Goal: Task Accomplishment & Management: Complete application form

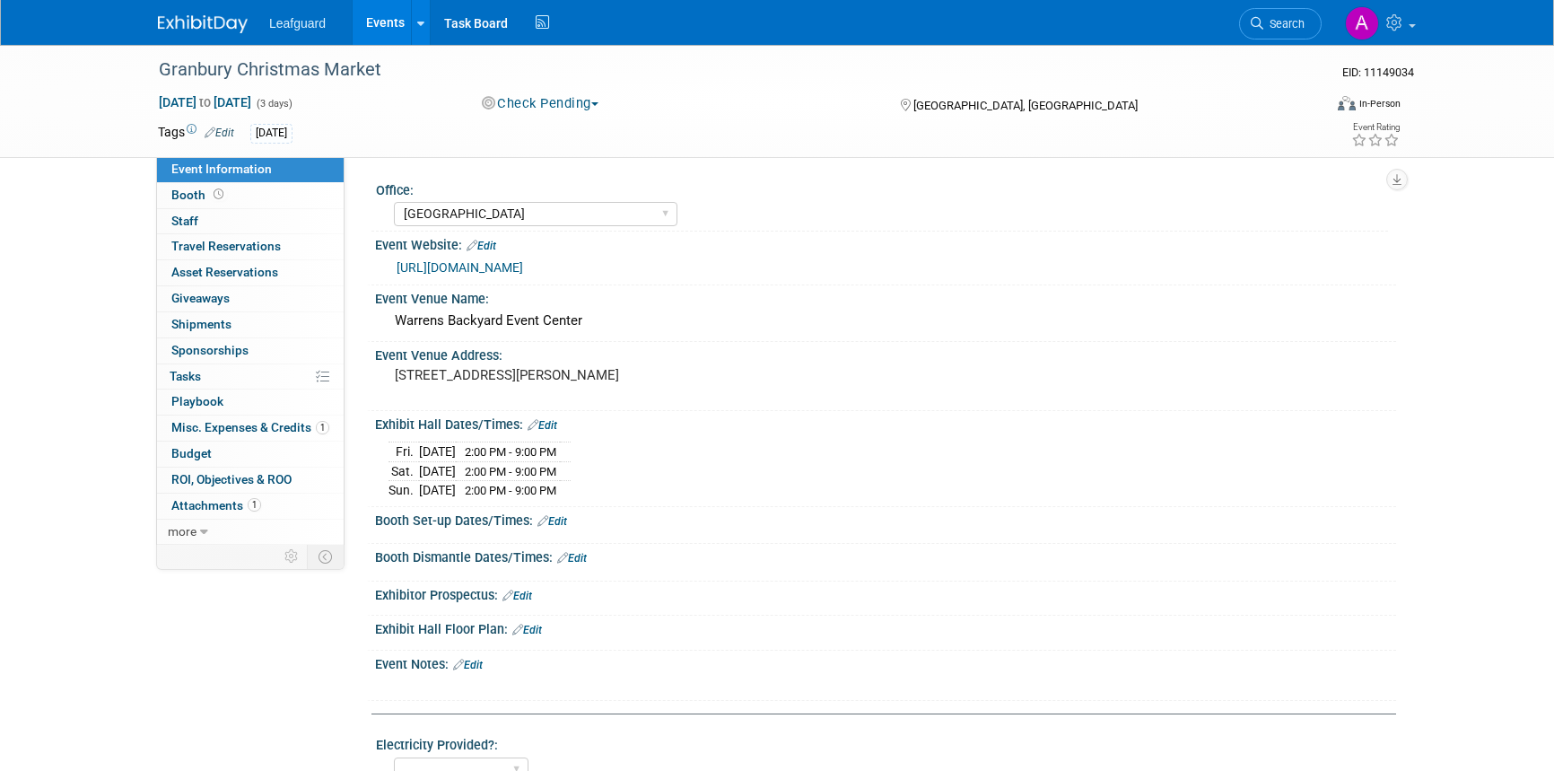
select select "[GEOGRAPHIC_DATA]"
select select "Check"
click at [188, 18] on img at bounding box center [203, 24] width 90 height 18
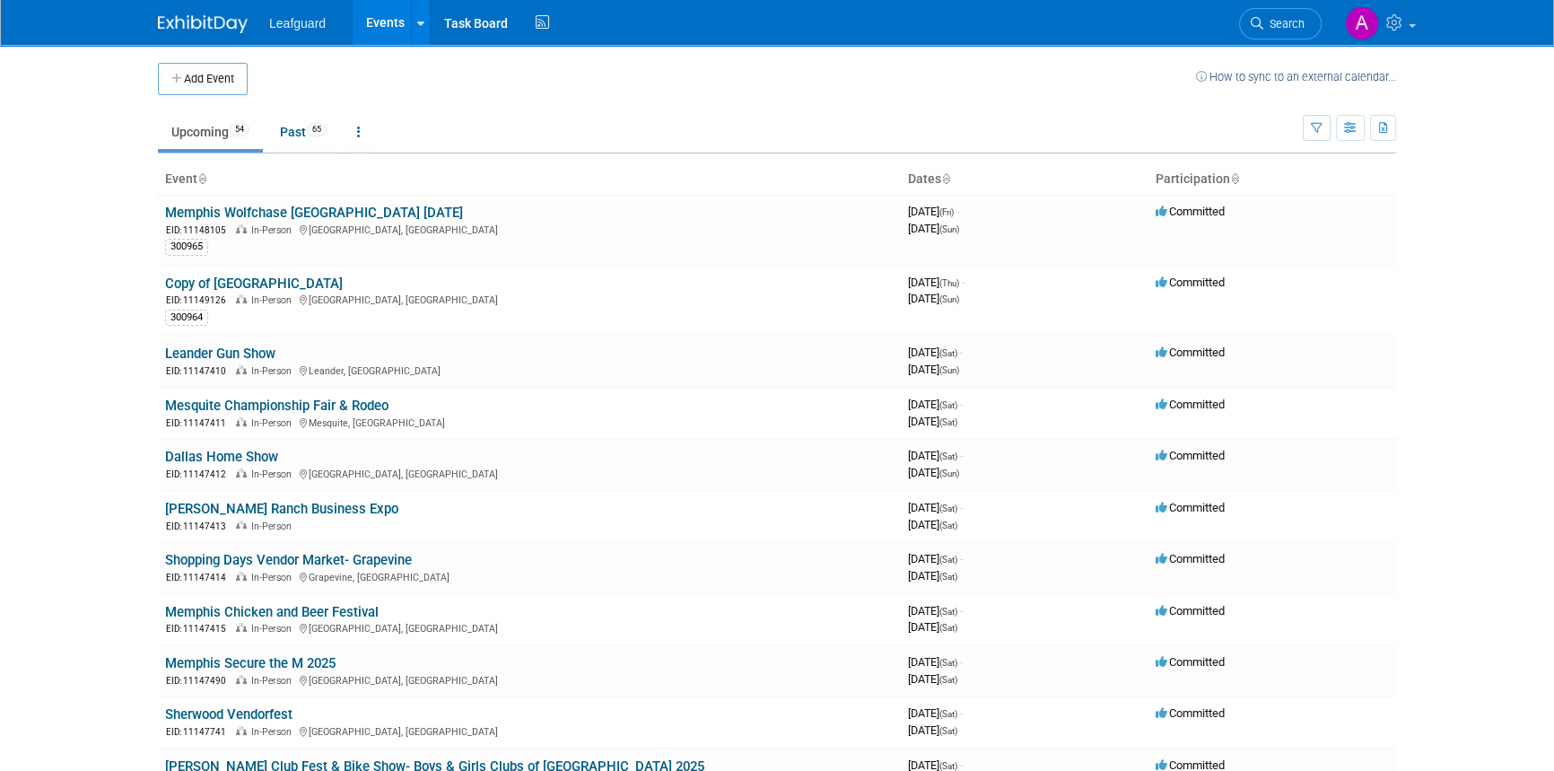
click at [211, 18] on img at bounding box center [203, 24] width 90 height 18
click at [210, 80] on button "Add Event" at bounding box center [203, 79] width 90 height 32
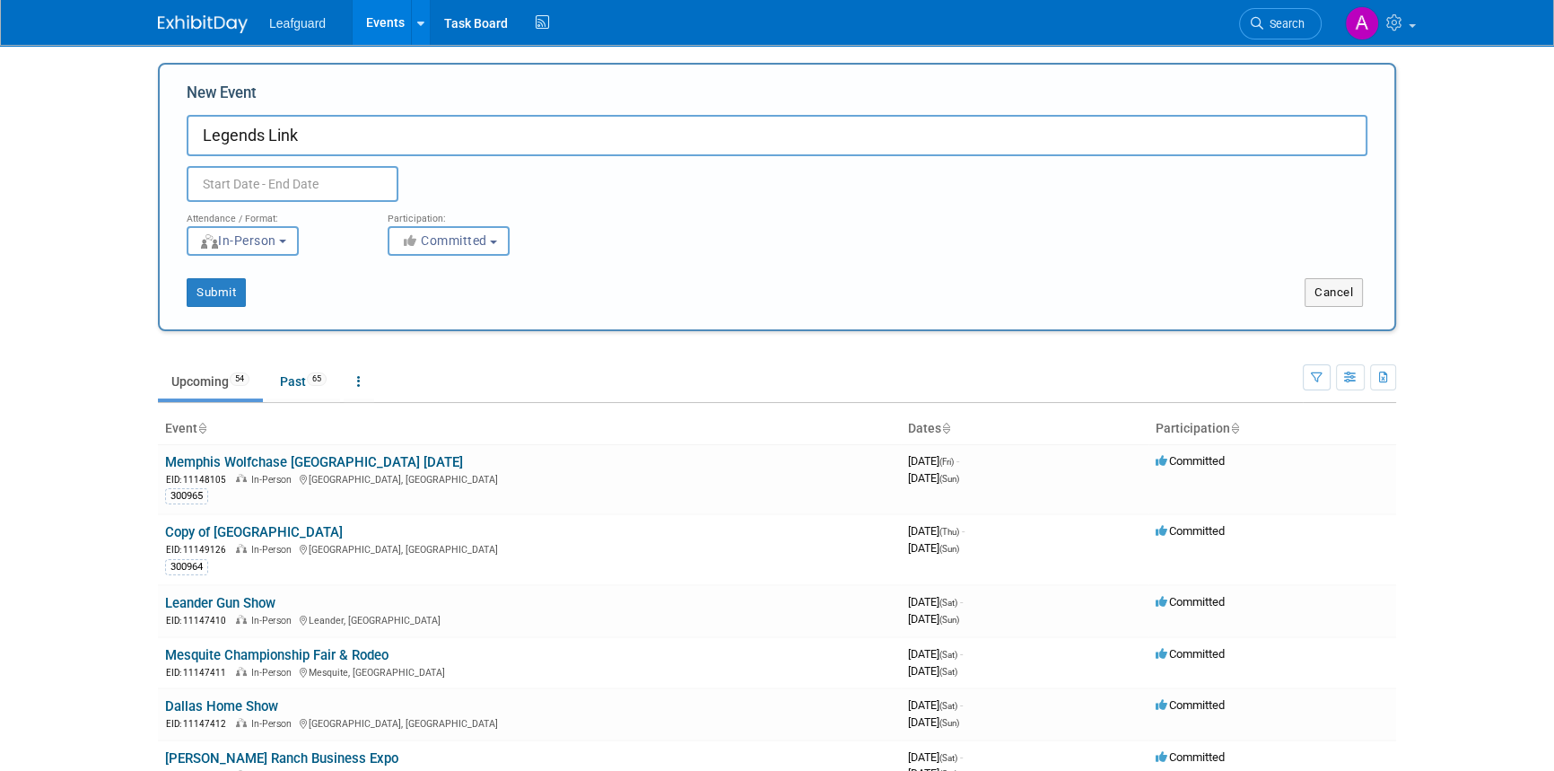
click at [325, 138] on input "Legends Link" at bounding box center [777, 135] width 1181 height 41
drag, startPoint x: 371, startPoint y: 133, endPoint x: 336, endPoint y: 137, distance: 36.2
click at [336, 137] on input "Legends Link Golf tour" at bounding box center [777, 135] width 1181 height 41
paste input "Tournament"
type input "Legends Link Golf Tournament"
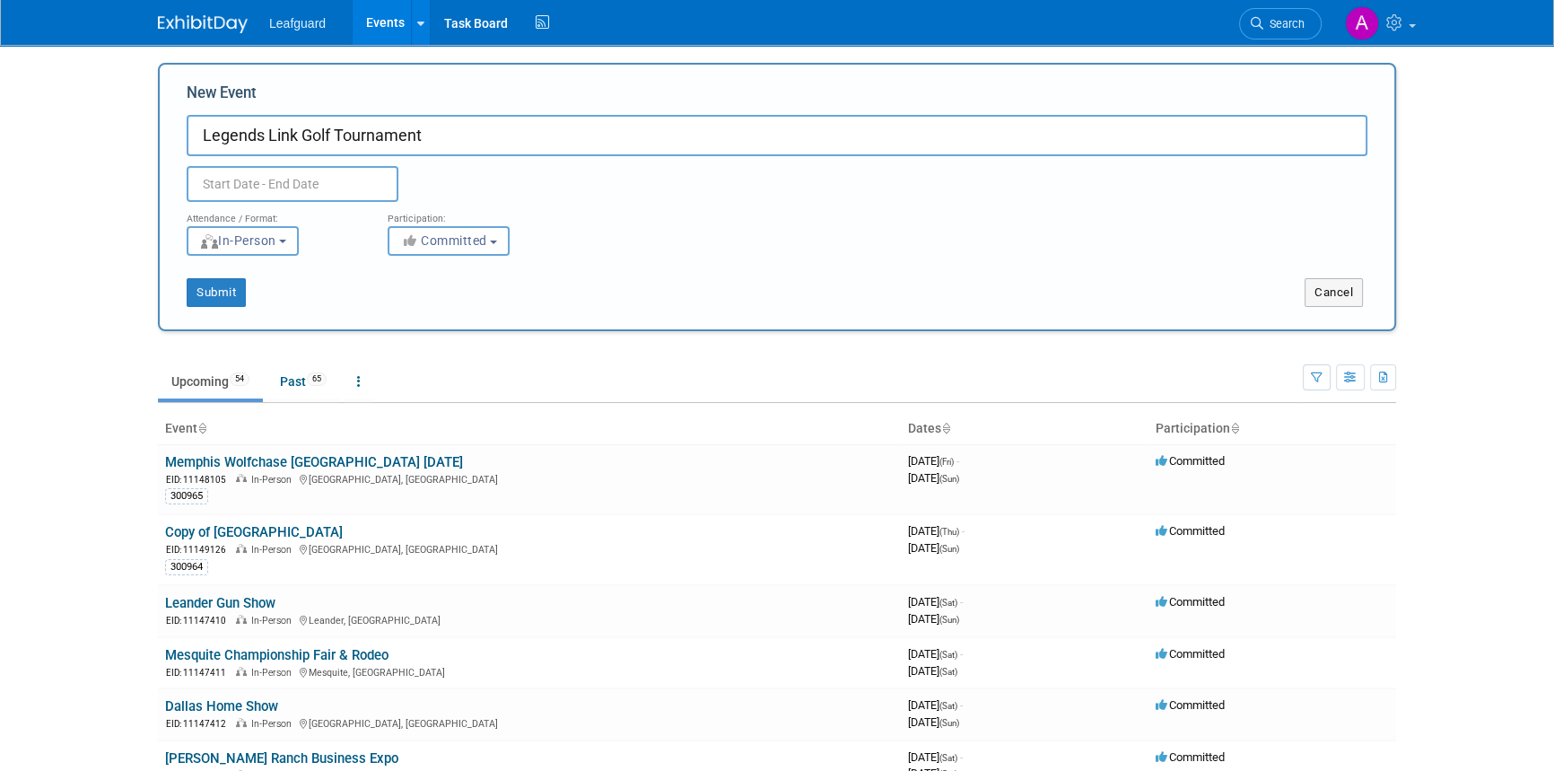
click at [272, 179] on input "text" at bounding box center [293, 184] width 212 height 36
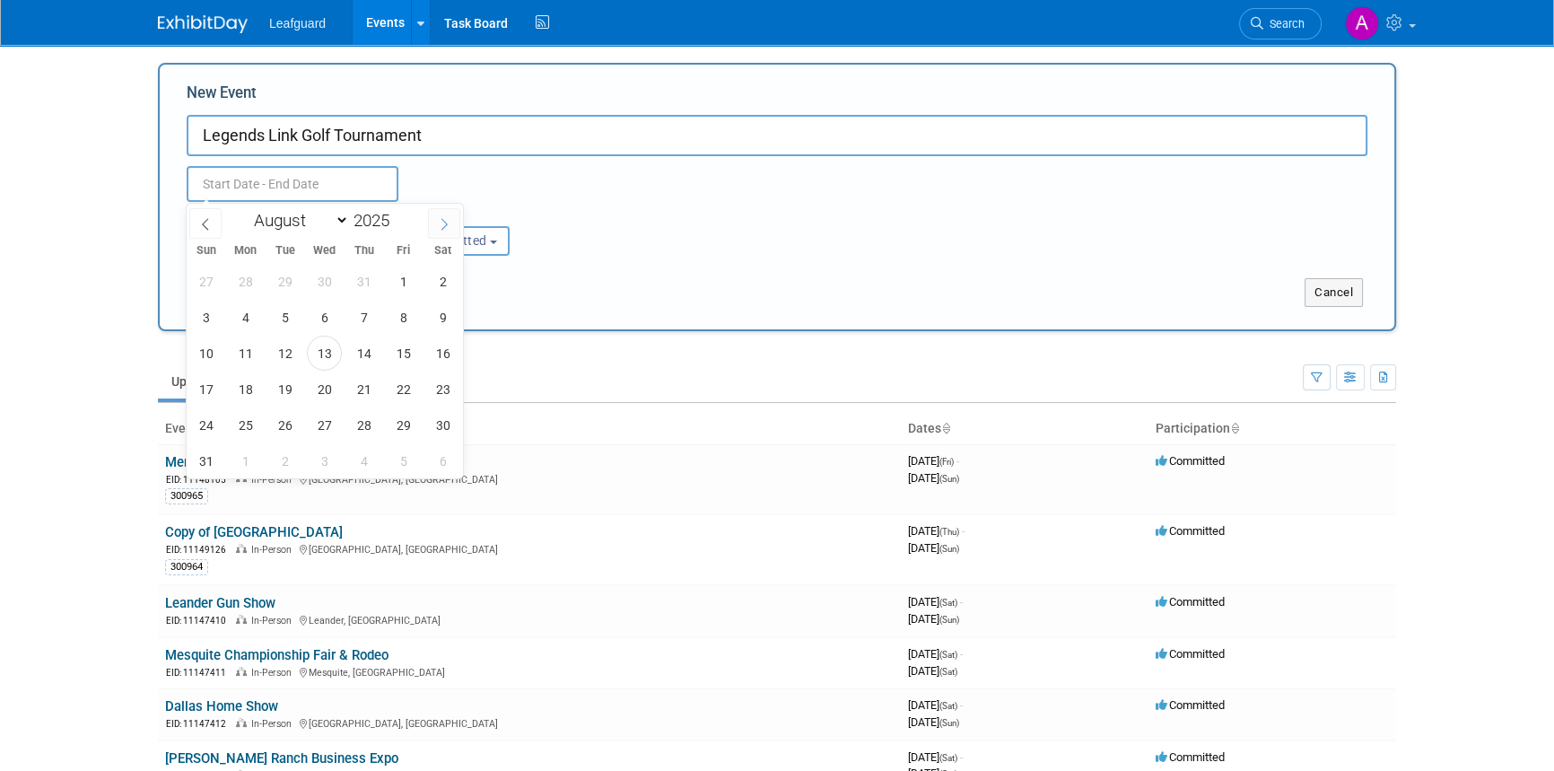
click at [444, 220] on icon at bounding box center [444, 224] width 13 height 13
select select "9"
click at [287, 307] on span "7" at bounding box center [284, 317] width 35 height 35
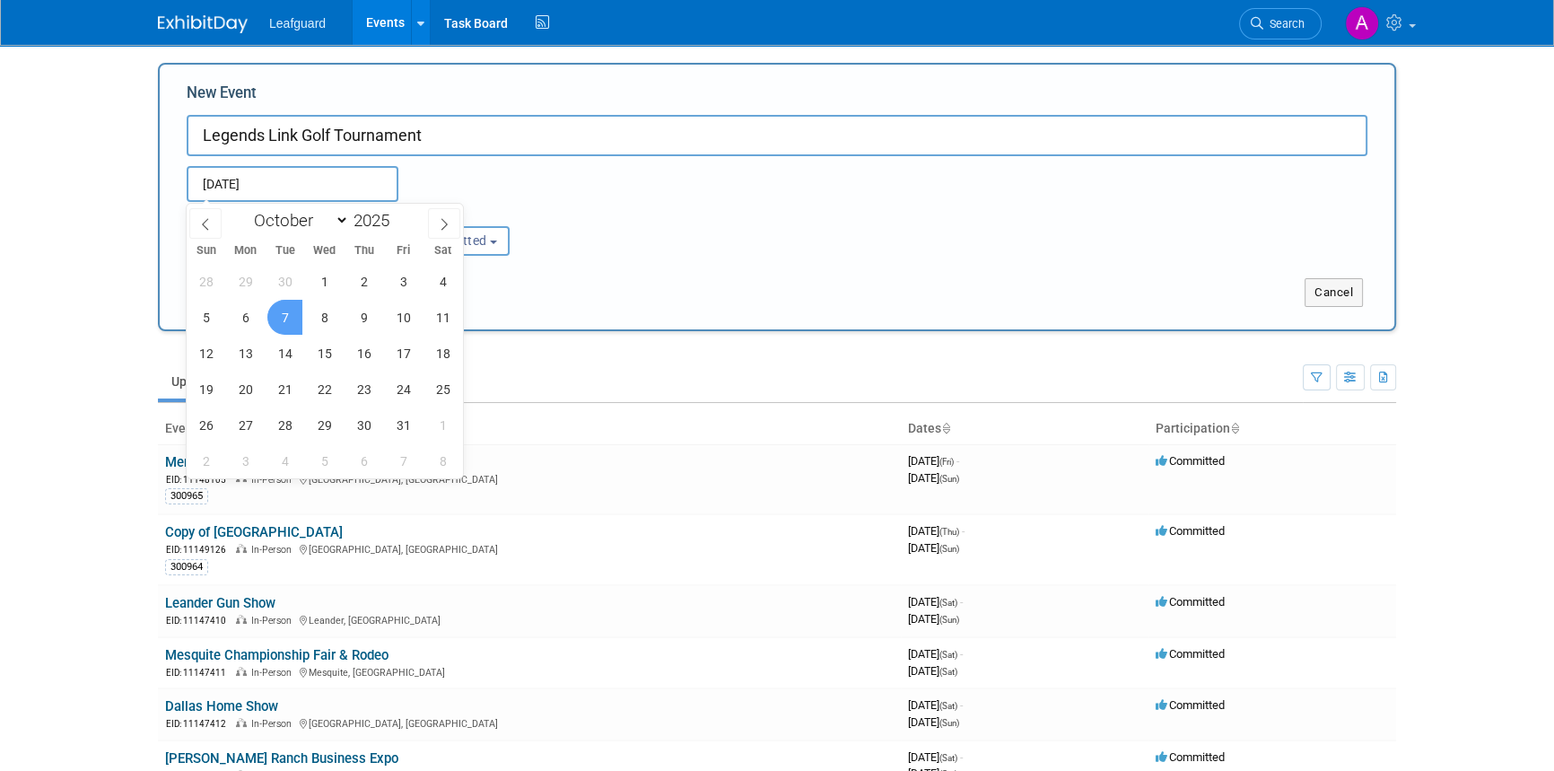
type input "[DATE] to [DATE]"
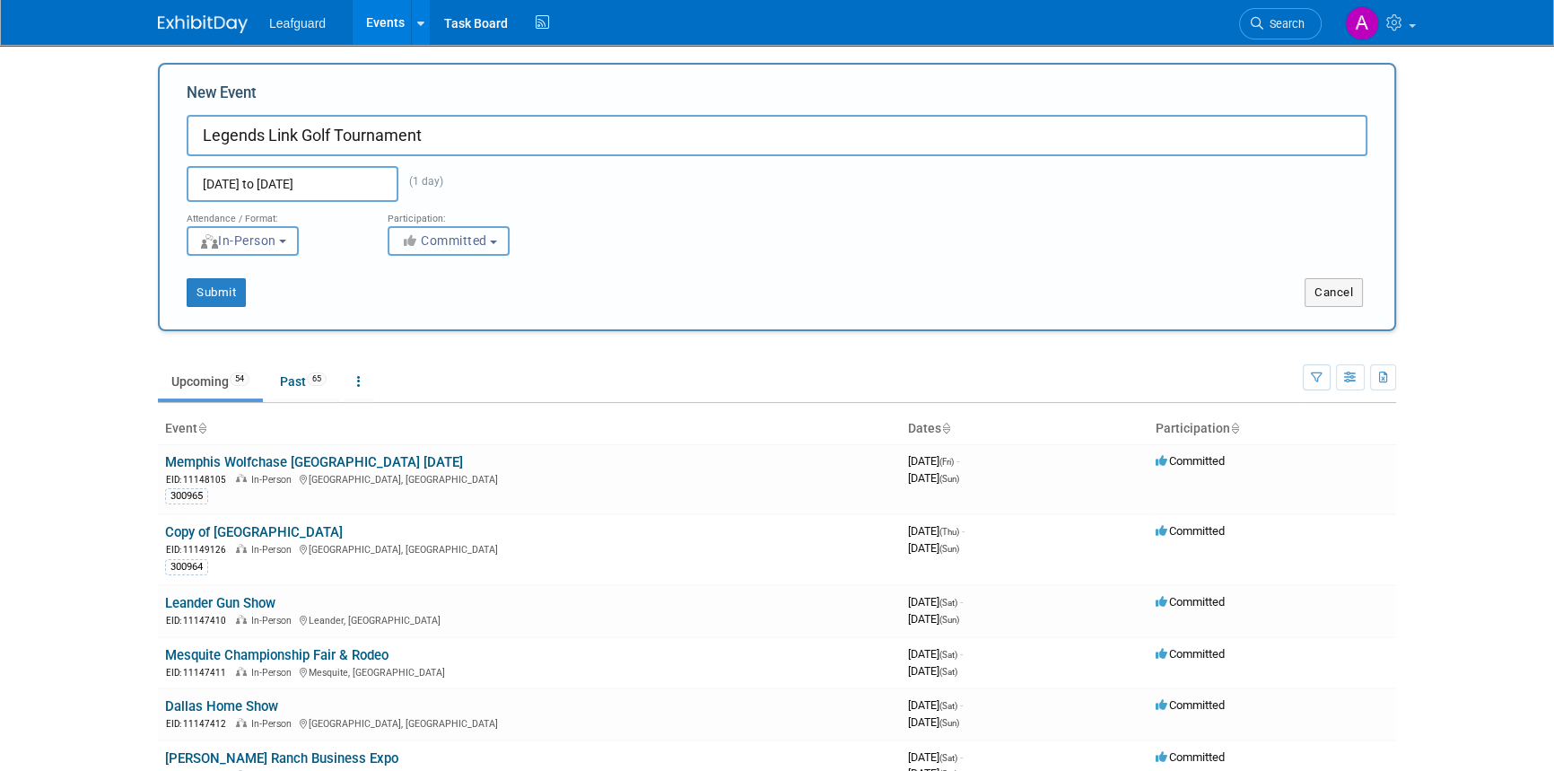
click at [424, 244] on span "Committed" at bounding box center [443, 240] width 87 height 14
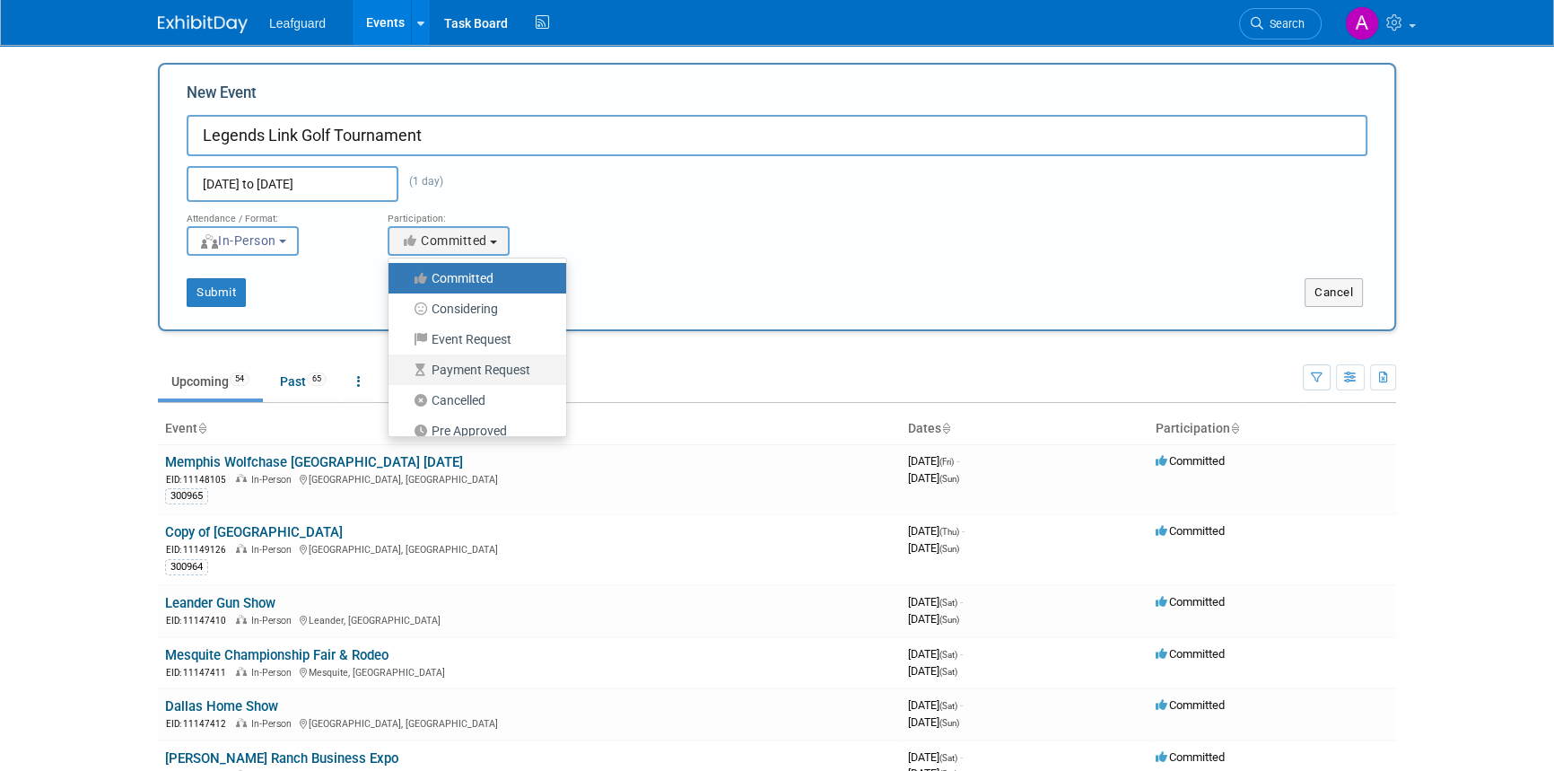
click at [473, 368] on label "Payment Request" at bounding box center [473, 369] width 151 height 23
click at [405, 368] on input "Payment Request" at bounding box center [399, 370] width 12 height 12
select select "102"
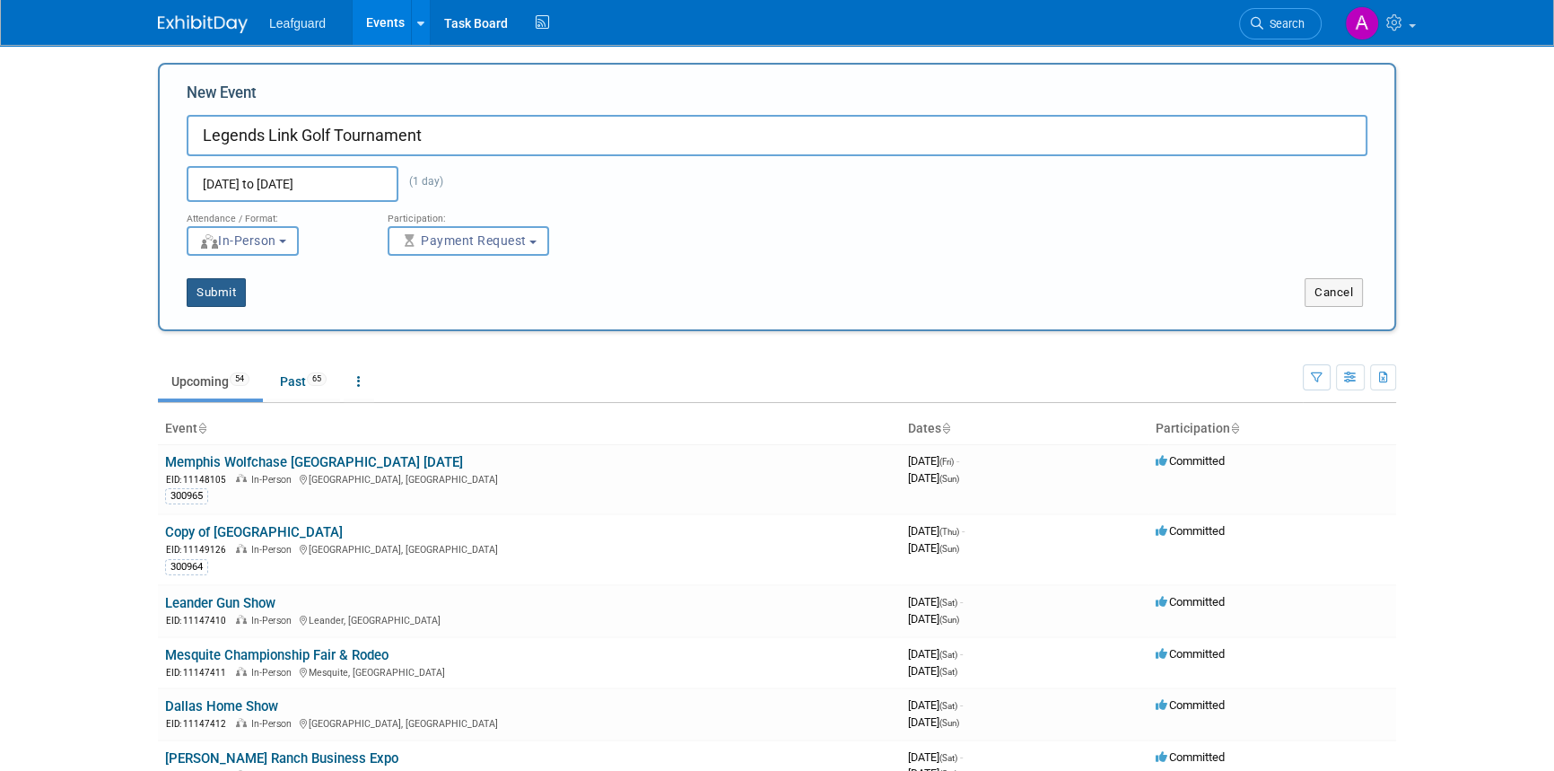
click at [225, 292] on button "Submit" at bounding box center [216, 292] width 59 height 29
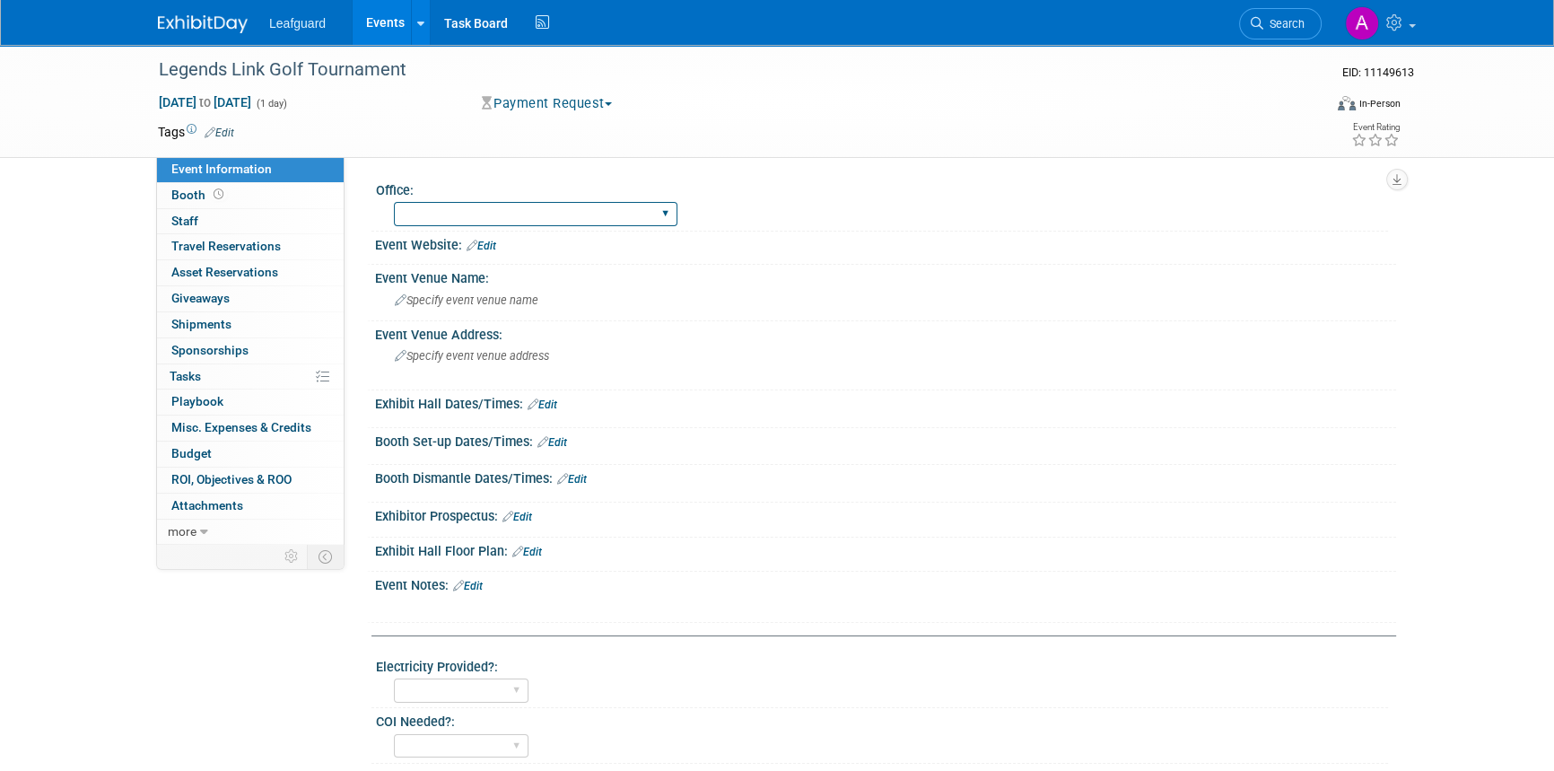
click at [432, 223] on select "[GEOGRAPHIC_DATA] [US_STATE] [GEOGRAPHIC_DATA] [GEOGRAPHIC_DATA] [GEOGRAPHIC_DA…" at bounding box center [536, 214] width 284 height 24
select select "[GEOGRAPHIC_DATA]"
click at [394, 202] on select "[GEOGRAPHIC_DATA] [US_STATE] [GEOGRAPHIC_DATA] [GEOGRAPHIC_DATA] [GEOGRAPHIC_DA…" at bounding box center [536, 214] width 284 height 24
click at [447, 301] on span "Specify event venue name" at bounding box center [467, 299] width 144 height 13
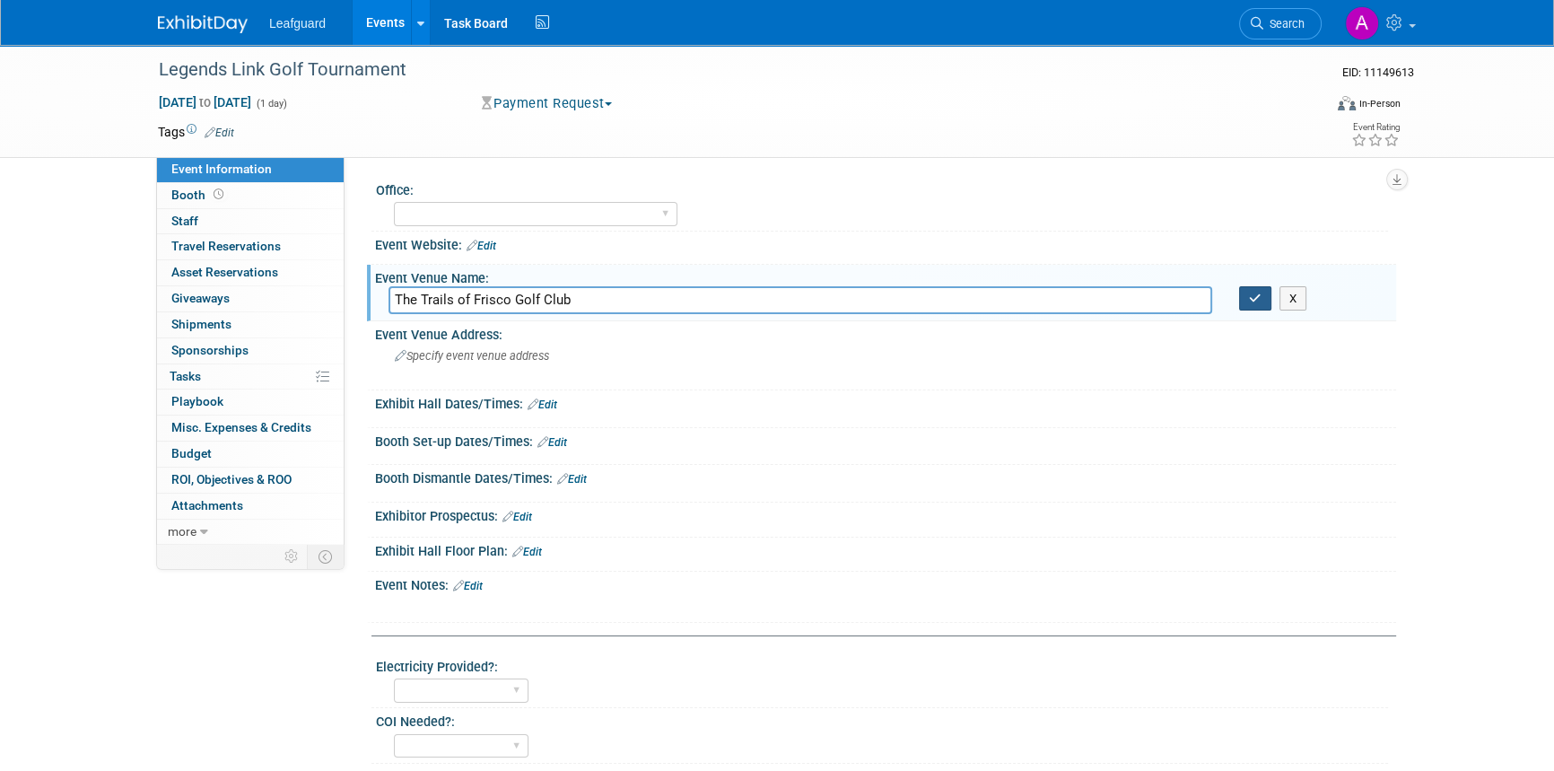
type input "The Trails of Frisco Golf Club"
click at [1254, 301] on icon "button" at bounding box center [1255, 299] width 13 height 12
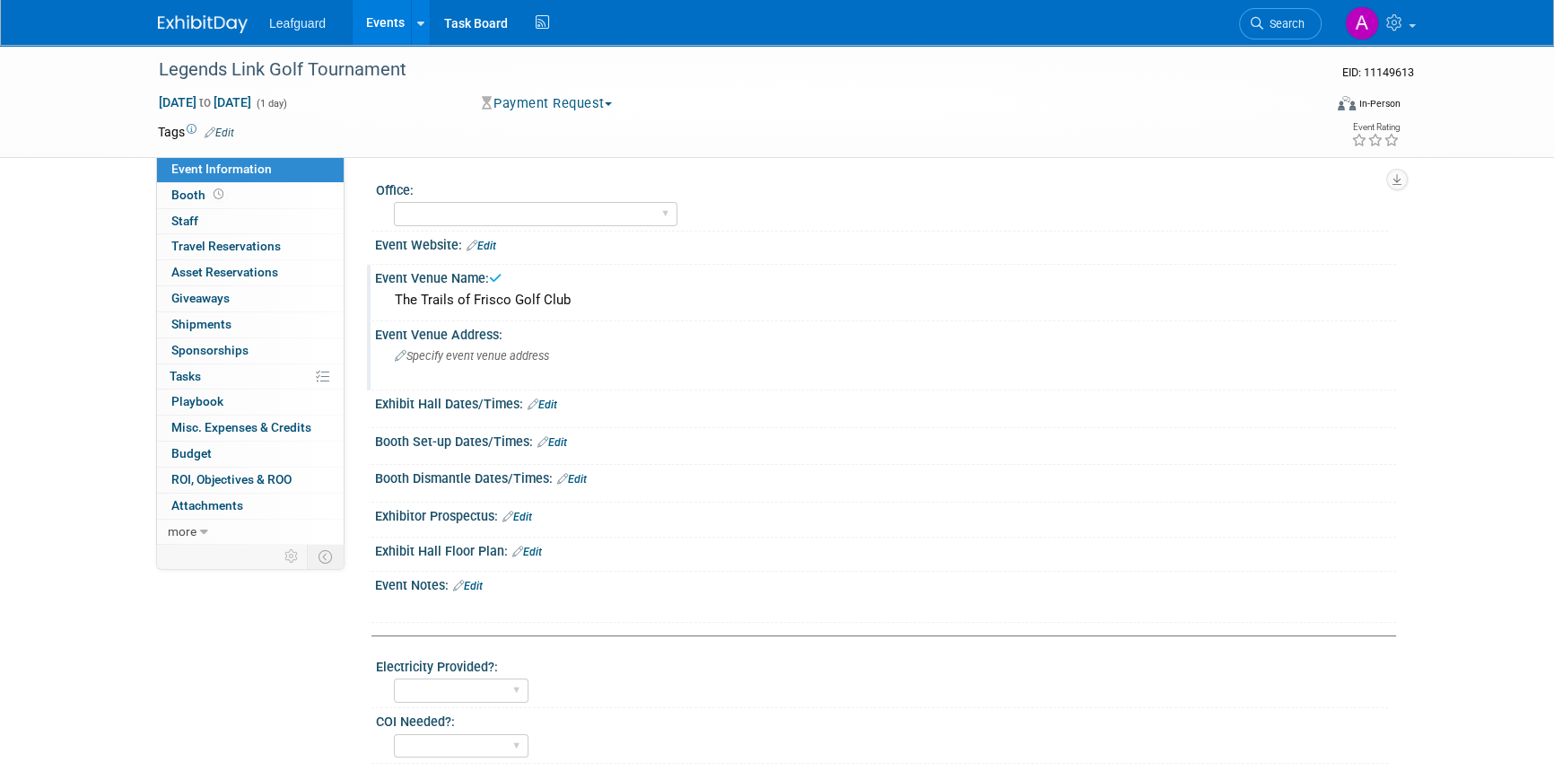
click at [499, 368] on div "Specify event venue address" at bounding box center [588, 362] width 398 height 41
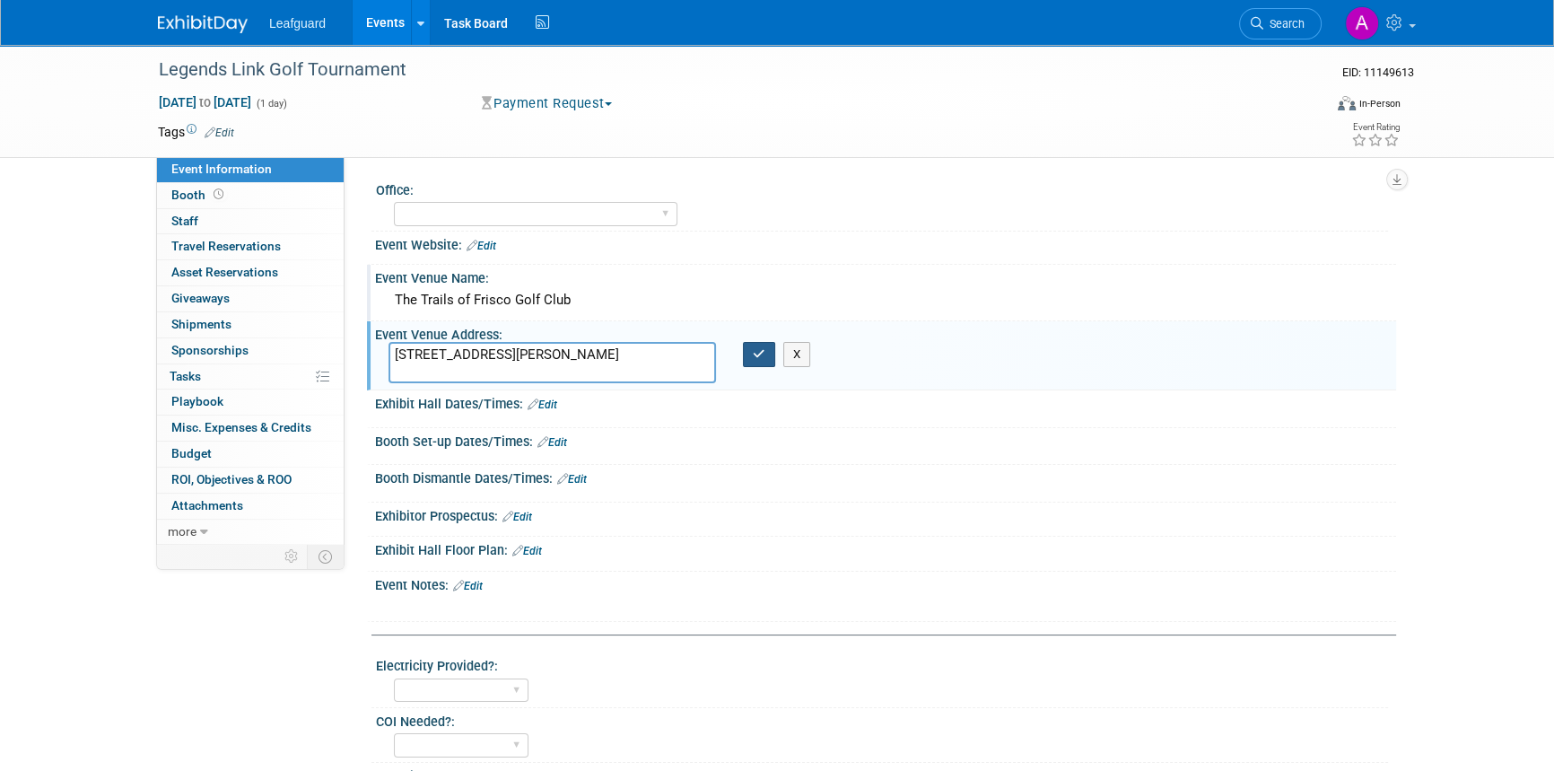
type textarea "[STREET_ADDRESS][PERSON_NAME]"
click at [757, 359] on button "button" at bounding box center [759, 354] width 32 height 25
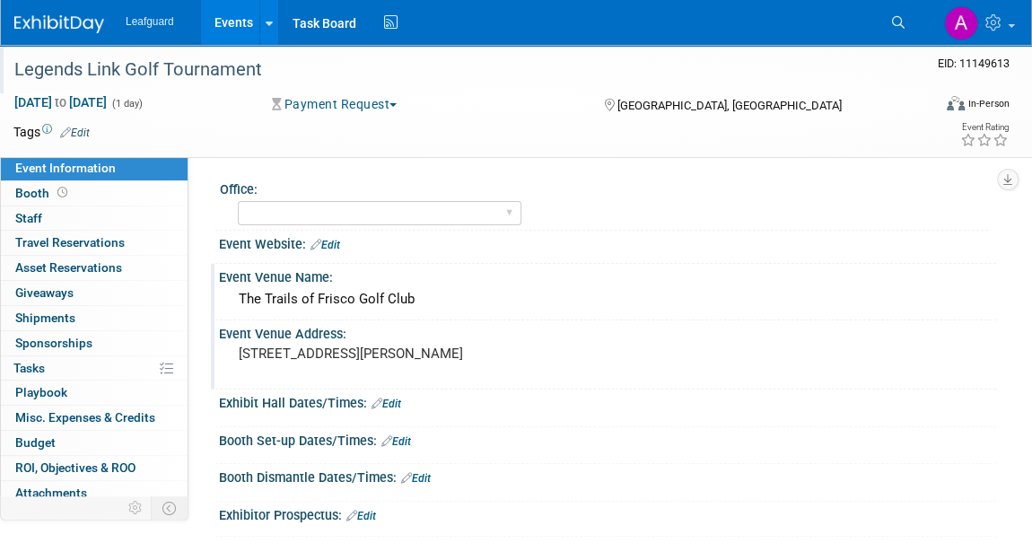
click at [172, 66] on div "Legends Link Golf Tournament" at bounding box center [460, 70] width 904 height 32
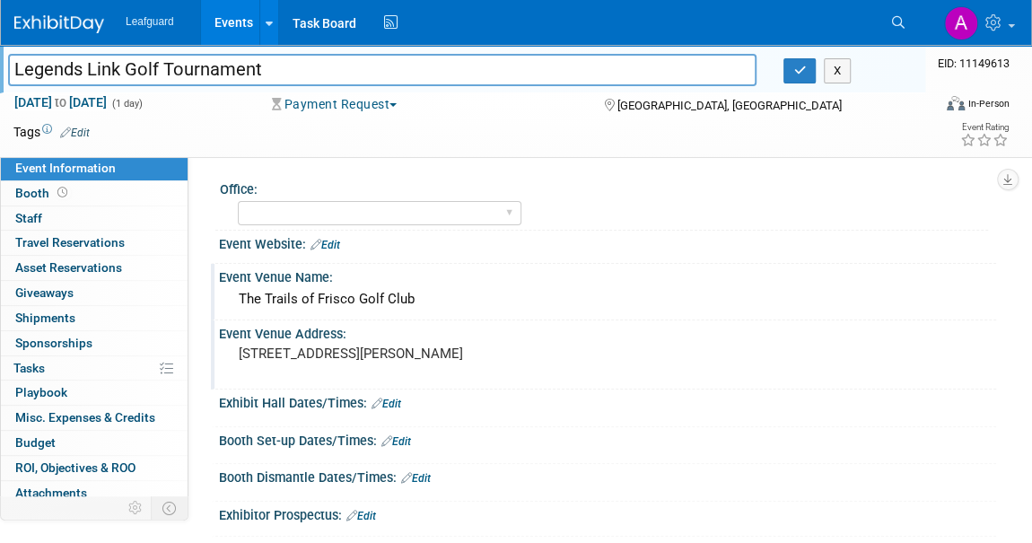
drag, startPoint x: 267, startPoint y: 72, endPoint x: -11, endPoint y: 69, distance: 278.2
click at [0, 69] on html "Leafguard Events Add Event Bulk Upload Events Shareable Event Boards Recently V…" at bounding box center [516, 271] width 1032 height 543
drag, startPoint x: 236, startPoint y: 299, endPoint x: 428, endPoint y: 297, distance: 192.0
click at [428, 297] on div "The Trails of Frisco Golf Club" at bounding box center [607, 299] width 750 height 28
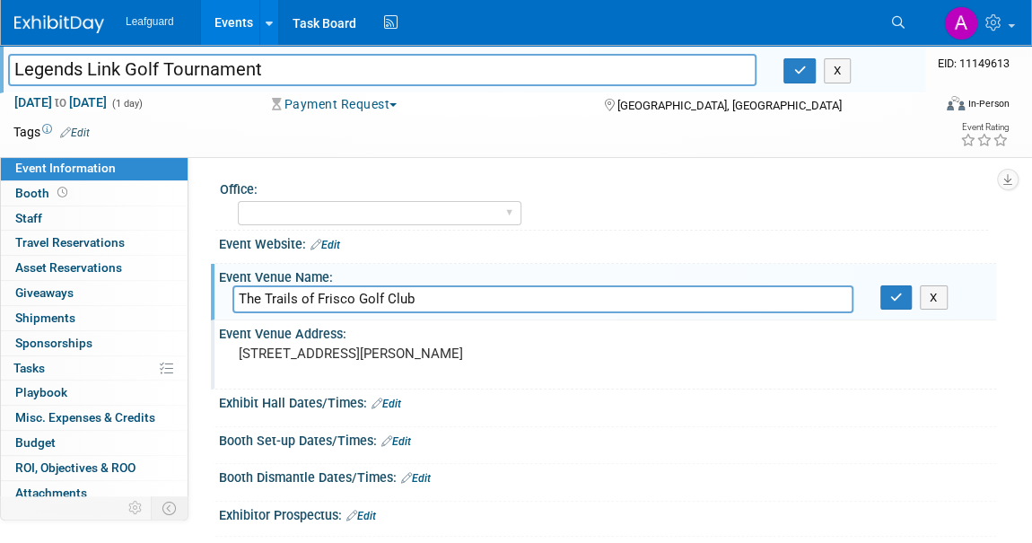
drag, startPoint x: 421, startPoint y: 298, endPoint x: 258, endPoint y: 291, distance: 162.6
click at [232, 289] on input "The Trails of Frisco Golf Club" at bounding box center [542, 299] width 621 height 28
click at [390, 349] on pre "[STREET_ADDRESS][PERSON_NAME]" at bounding box center [381, 353] width 284 height 16
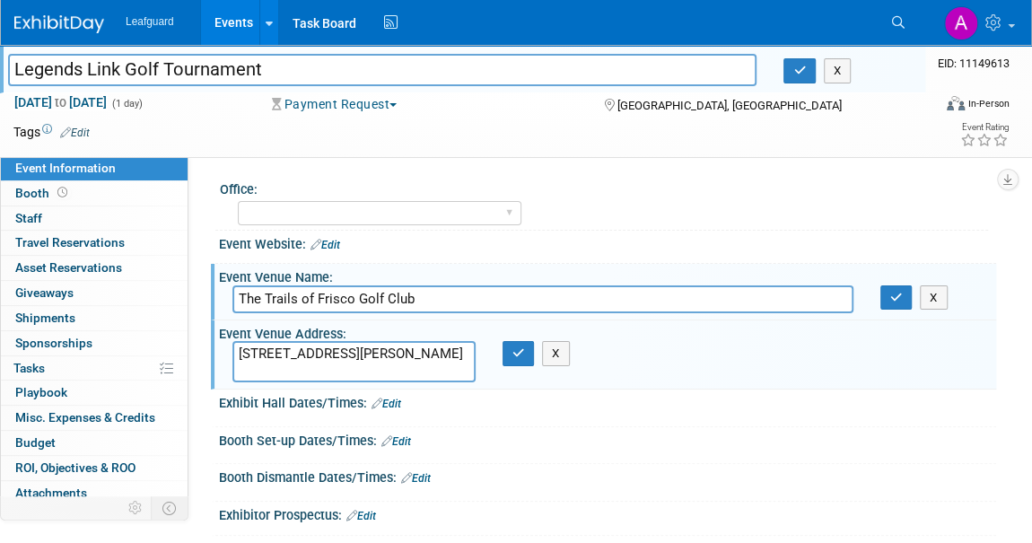
drag, startPoint x: 429, startPoint y: 353, endPoint x: 238, endPoint y: 355, distance: 191.1
click at [238, 355] on textarea "[STREET_ADDRESS][PERSON_NAME]" at bounding box center [353, 361] width 243 height 41
click at [42, 418] on span "Misc. Expenses & Credits 0" at bounding box center [85, 417] width 140 height 14
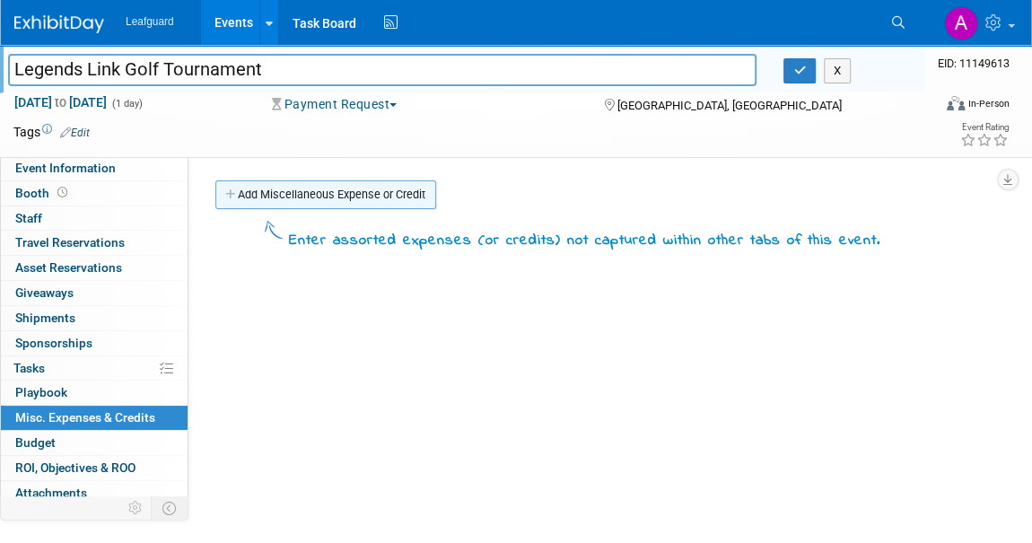
click at [300, 189] on link "Add Miscellaneous Expense or Credit" at bounding box center [325, 194] width 221 height 29
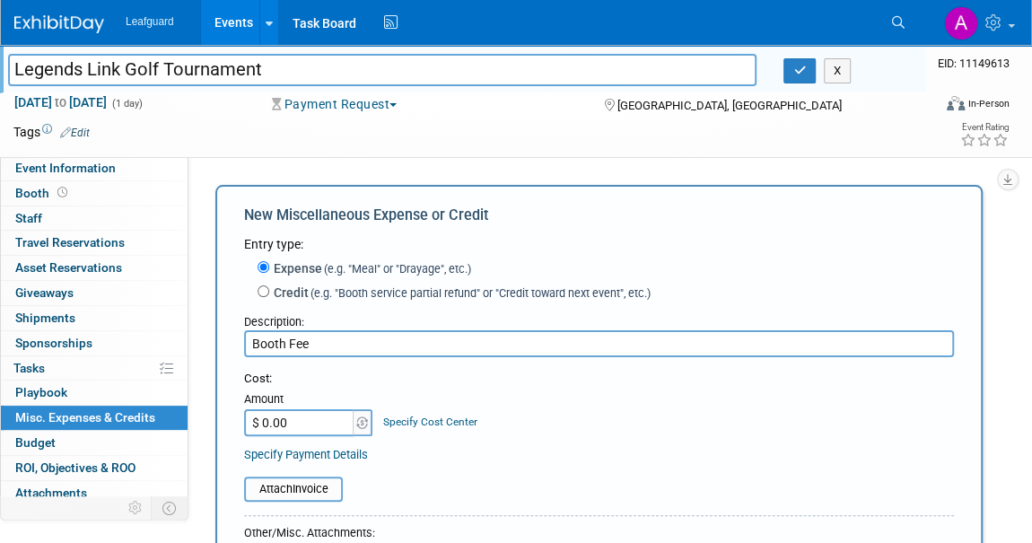
type input "Booth Fee"
click at [269, 430] on input "$ 0.00" at bounding box center [300, 422] width 112 height 27
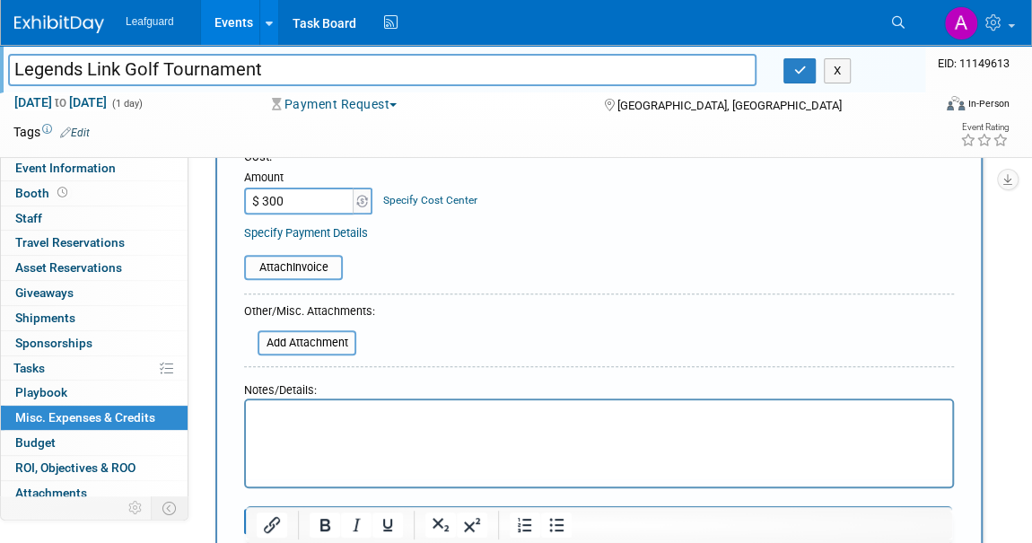
scroll to position [407, 0]
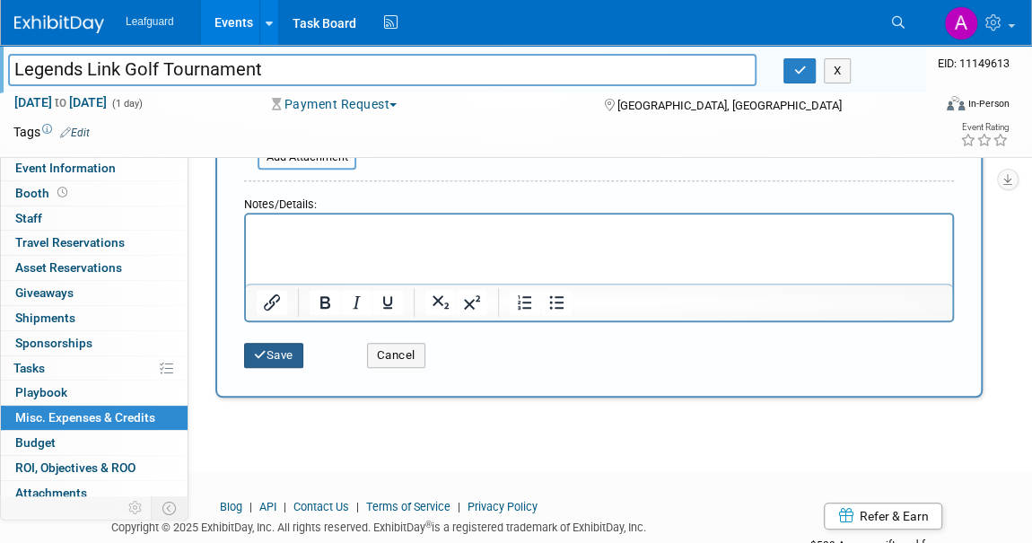
type input "$ 300.00"
click at [283, 358] on button "Save" at bounding box center [273, 355] width 59 height 25
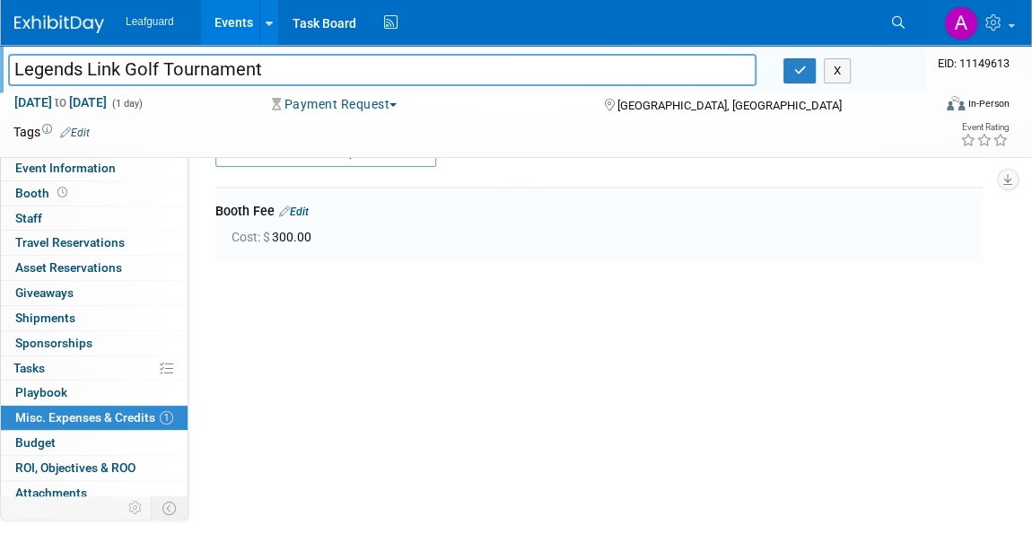
scroll to position [39, 0]
click at [66, 472] on link "0 ROI, Objectives & ROO 0" at bounding box center [94, 468] width 187 height 24
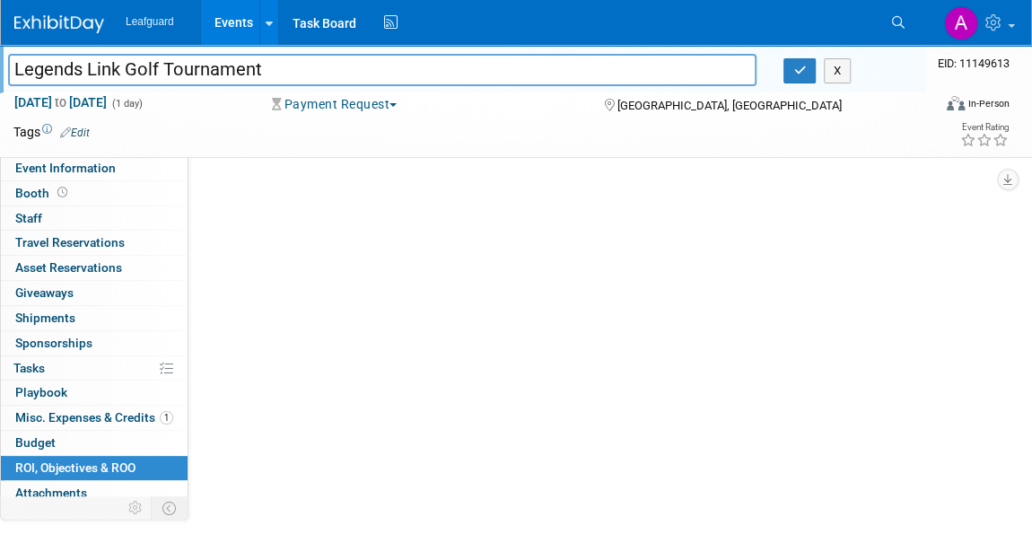
scroll to position [0, 0]
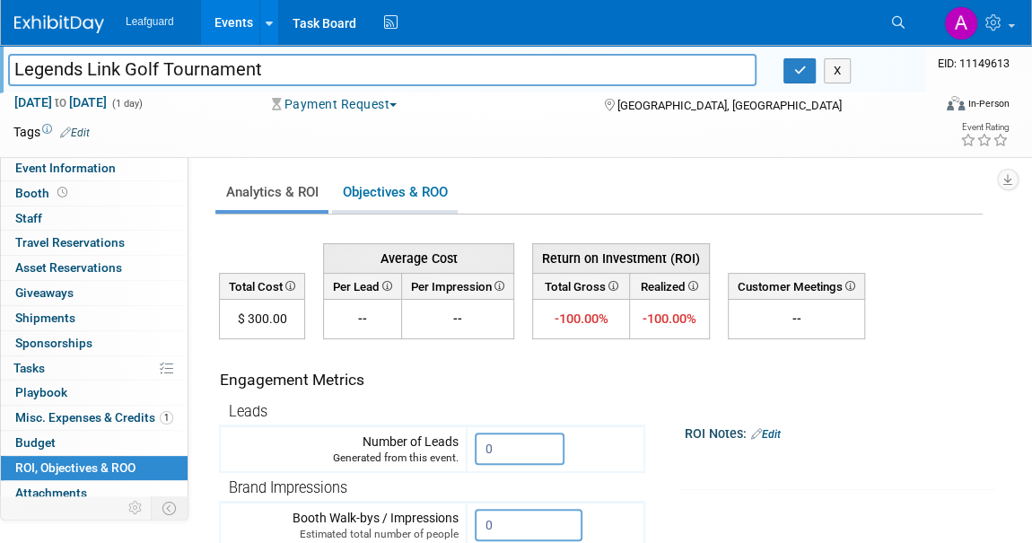
click at [380, 196] on link "Objectives & ROO 0" at bounding box center [395, 192] width 126 height 35
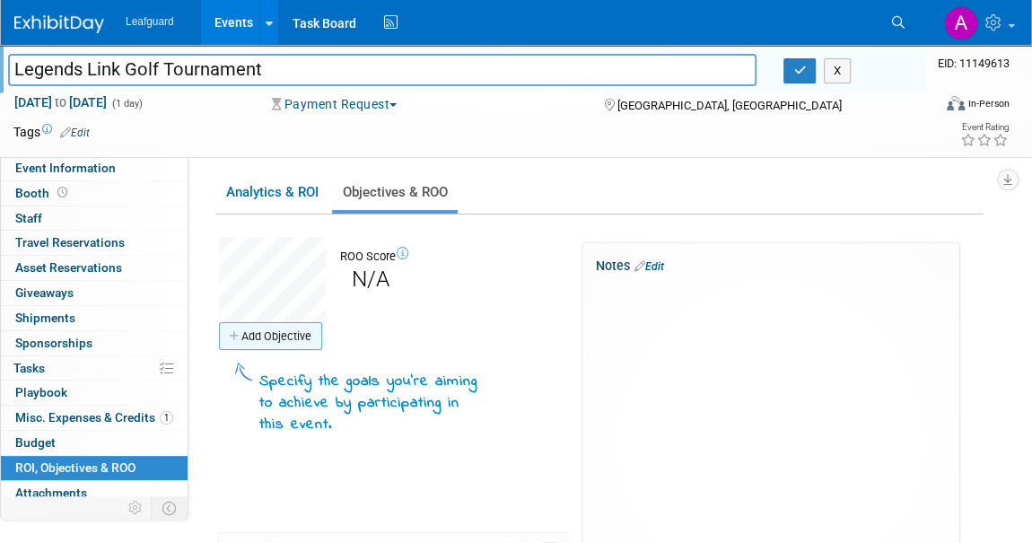
click at [270, 335] on link "Add Objective" at bounding box center [270, 336] width 103 height 29
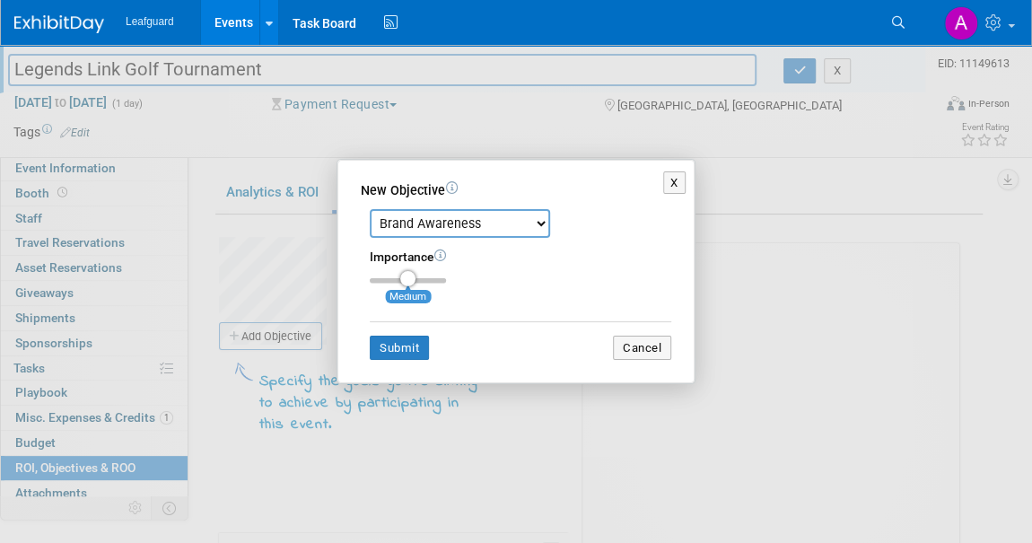
click at [460, 225] on select "Brand Awareness Competition Research Customer Retention Feedback Collection Lea…" at bounding box center [460, 223] width 180 height 29
select select "1"
click at [370, 209] on select "Brand Awareness Competition Research Customer Retention Feedback Collection Lea…" at bounding box center [460, 223] width 180 height 29
drag, startPoint x: 404, startPoint y: 284, endPoint x: 440, endPoint y: 284, distance: 35.9
type input "3"
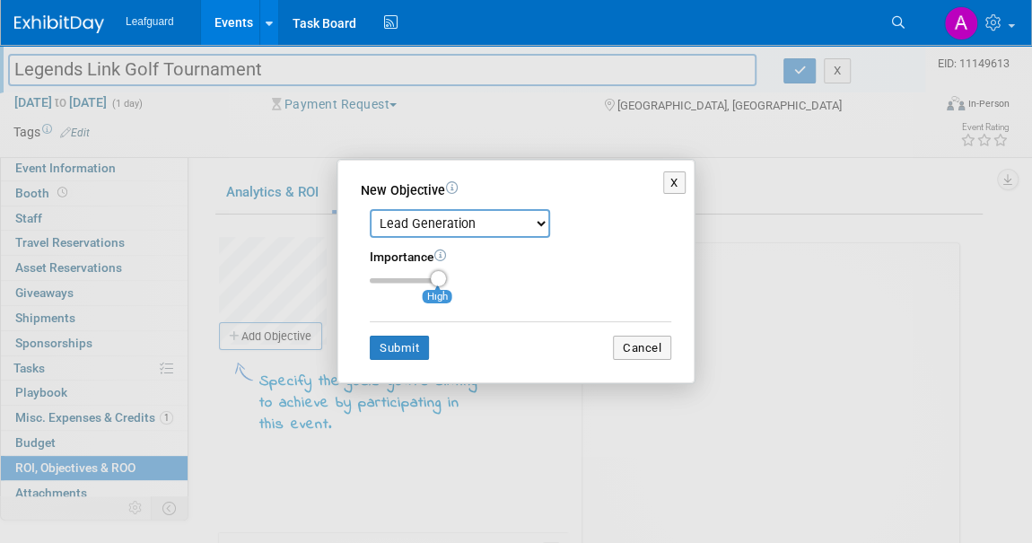
click at [440, 284] on input "range" at bounding box center [408, 280] width 76 height 5
click at [412, 345] on button "Submit" at bounding box center [399, 348] width 59 height 25
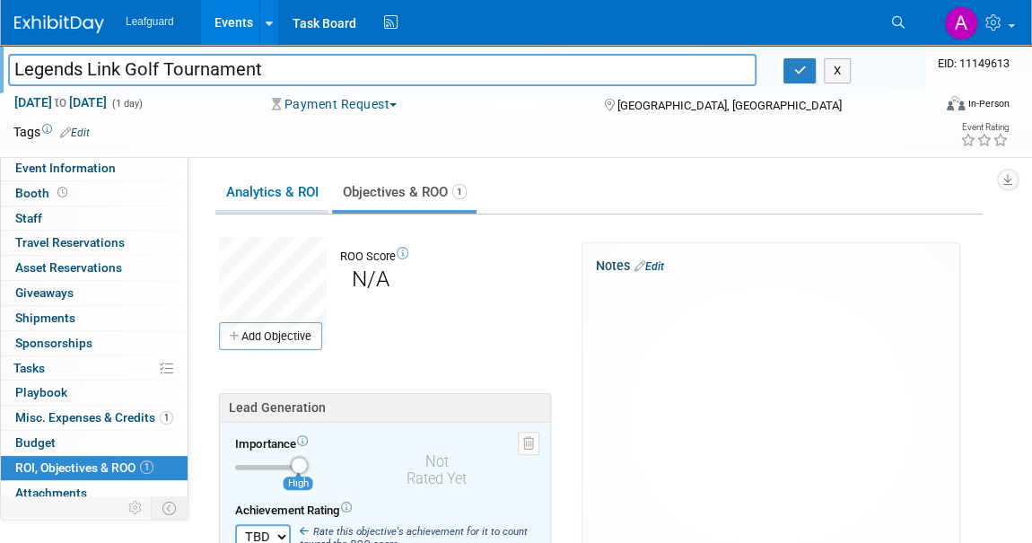
click at [285, 194] on link "Analytics & ROI" at bounding box center [271, 192] width 113 height 35
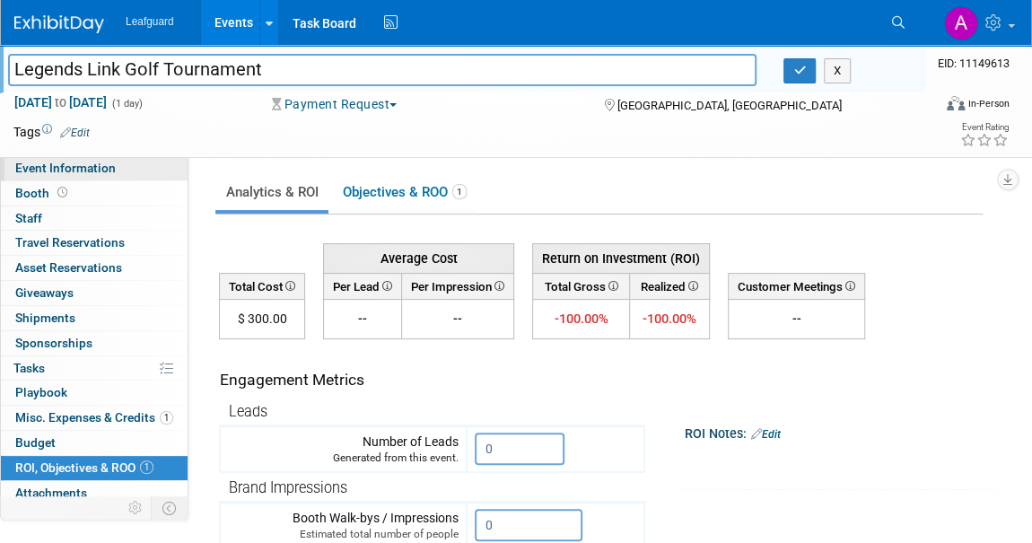
click at [78, 170] on span "Event Information" at bounding box center [65, 168] width 100 height 14
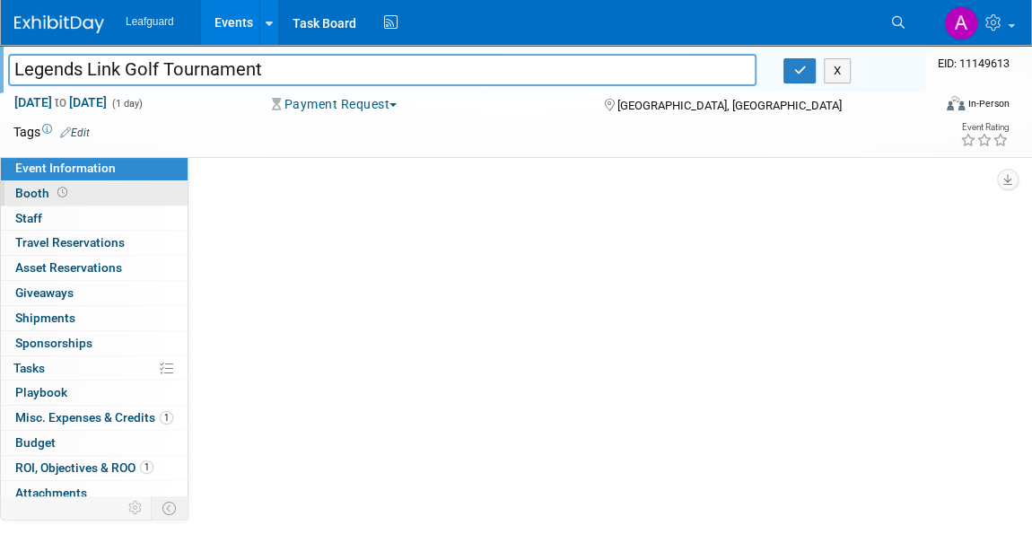
select select "[GEOGRAPHIC_DATA]"
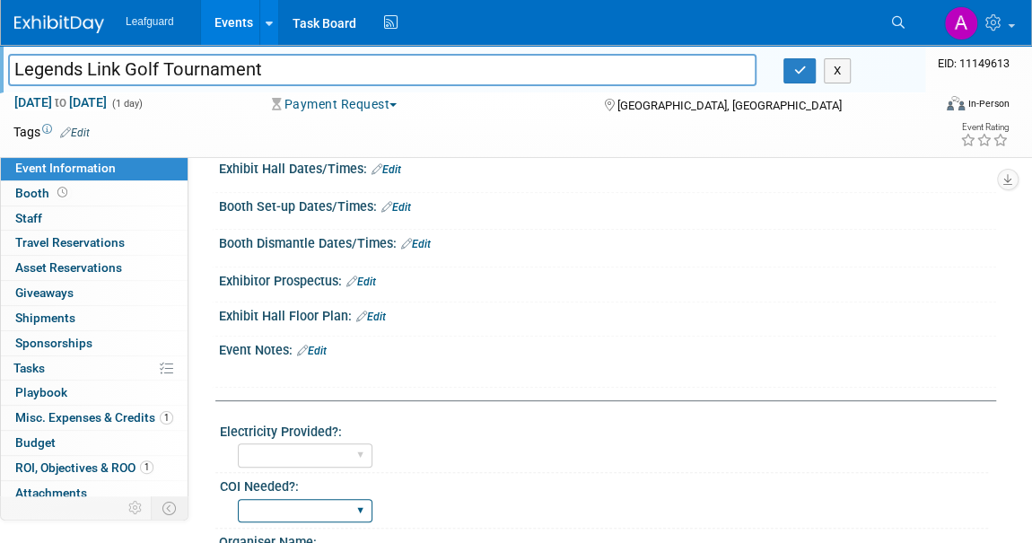
scroll to position [326, 0]
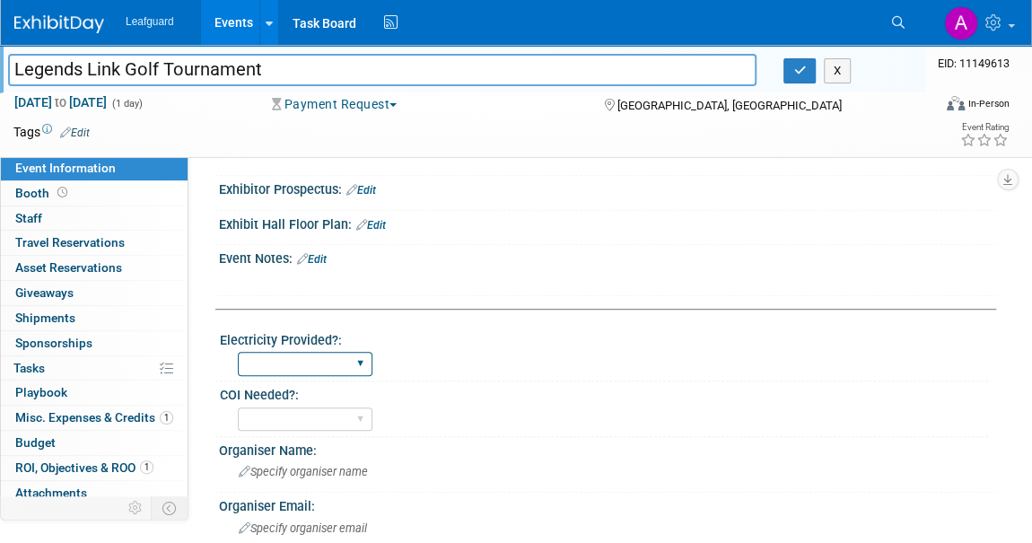
click at [332, 363] on select "Yes No" at bounding box center [305, 364] width 135 height 24
select select "No"
click at [238, 352] on select "Yes No" at bounding box center [305, 364] width 135 height 24
click at [287, 419] on select "Yes No" at bounding box center [305, 419] width 135 height 24
select select "No"
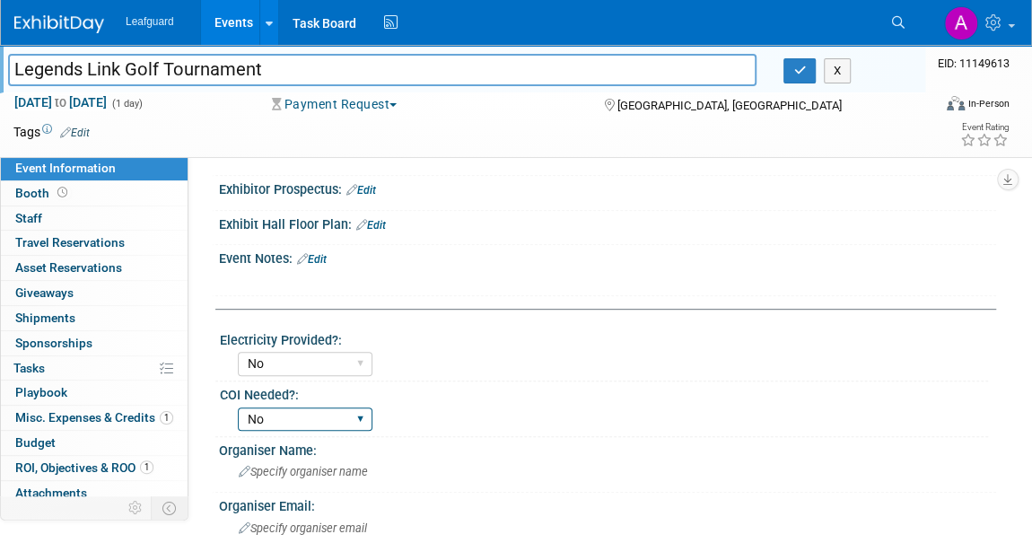
click at [238, 407] on select "Yes No" at bounding box center [305, 419] width 135 height 24
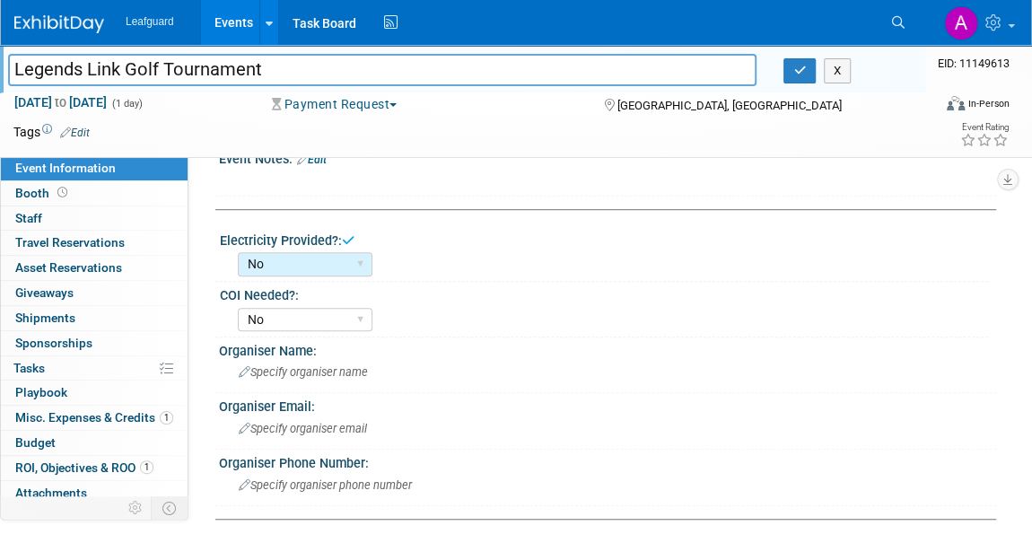
scroll to position [571, 0]
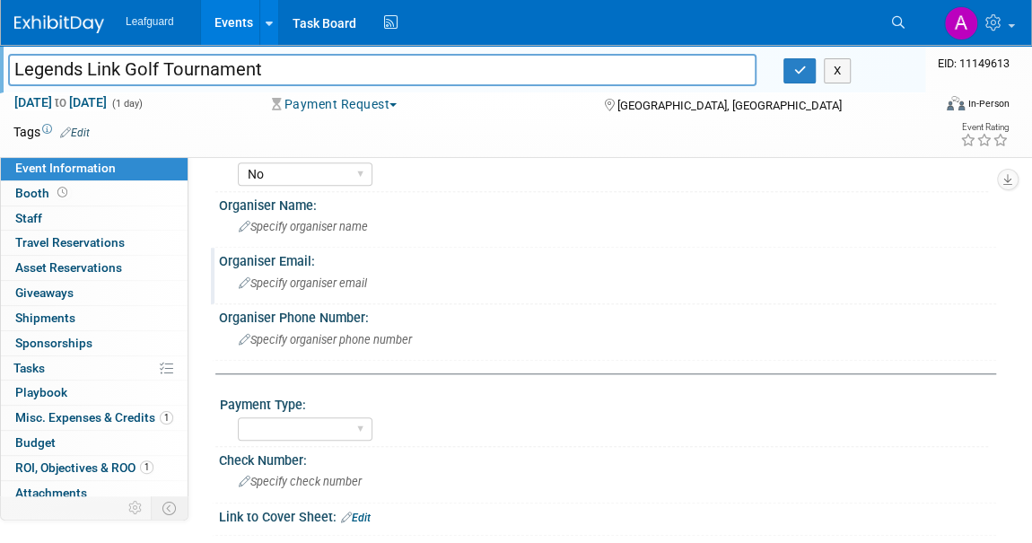
click at [293, 280] on span "Specify organiser email" at bounding box center [303, 282] width 128 height 13
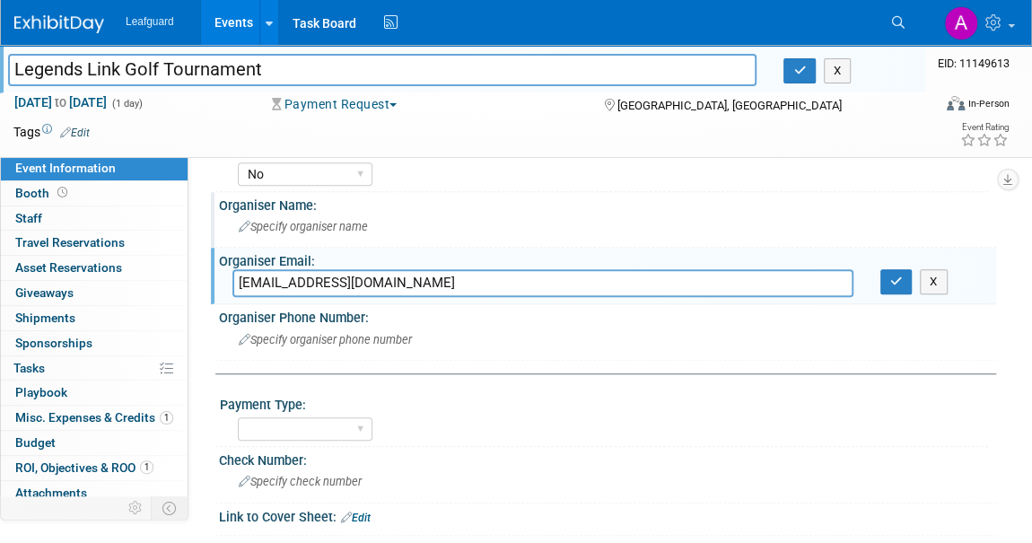
type input "[EMAIL_ADDRESS][DOMAIN_NAME]"
click at [267, 228] on span "Specify organiser name" at bounding box center [303, 226] width 129 height 13
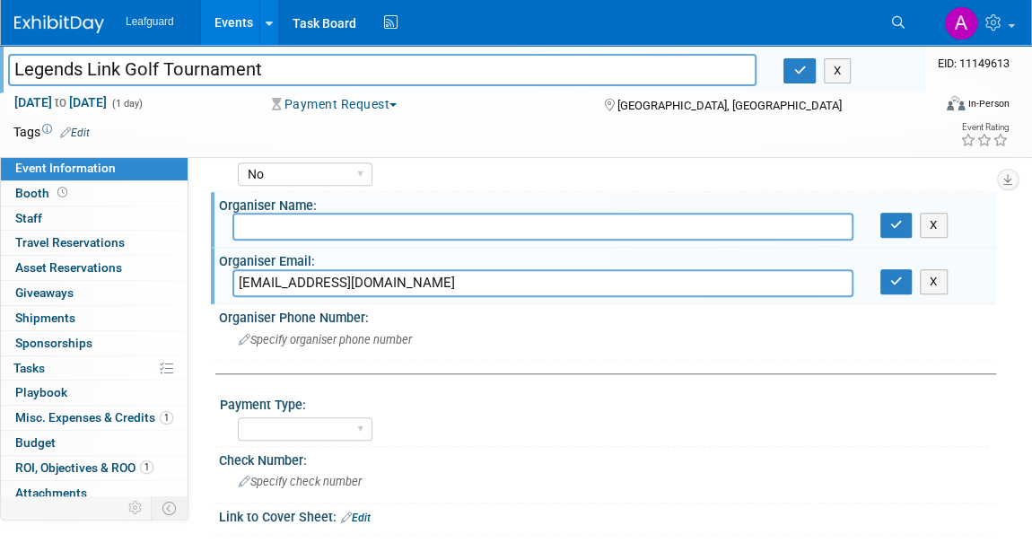
click at [251, 221] on input "text" at bounding box center [542, 227] width 621 height 28
paste input "[PERSON_NAME]"
type input "[PERSON_NAME]"
click at [895, 225] on button "button" at bounding box center [896, 225] width 32 height 25
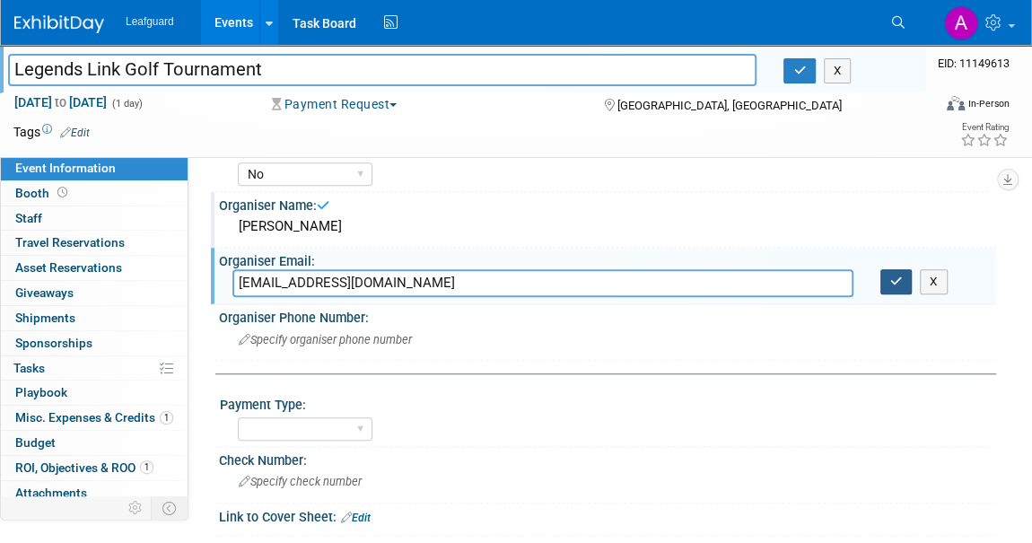
click at [892, 275] on icon "button" at bounding box center [896, 281] width 13 height 12
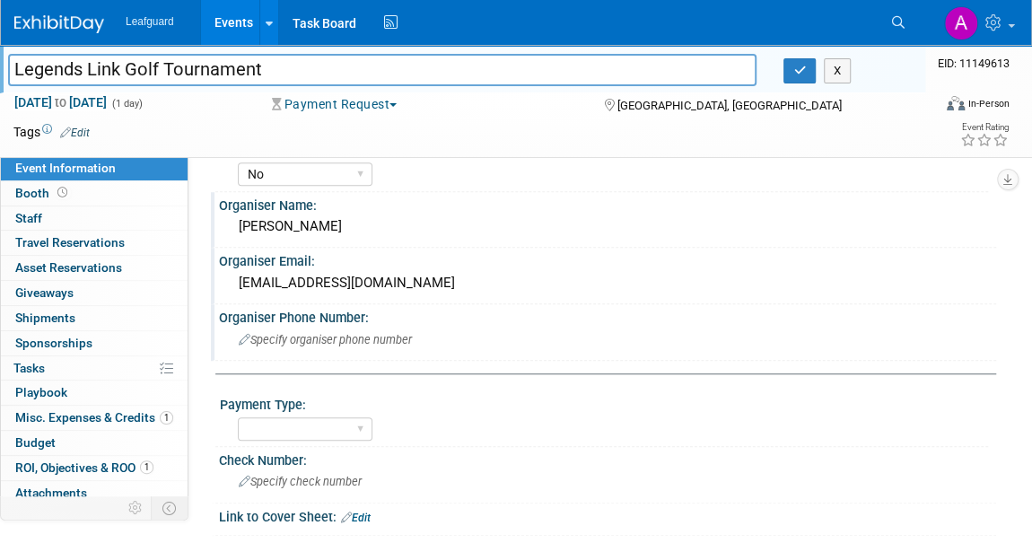
click at [354, 340] on div "Specify organiser phone number" at bounding box center [607, 340] width 750 height 28
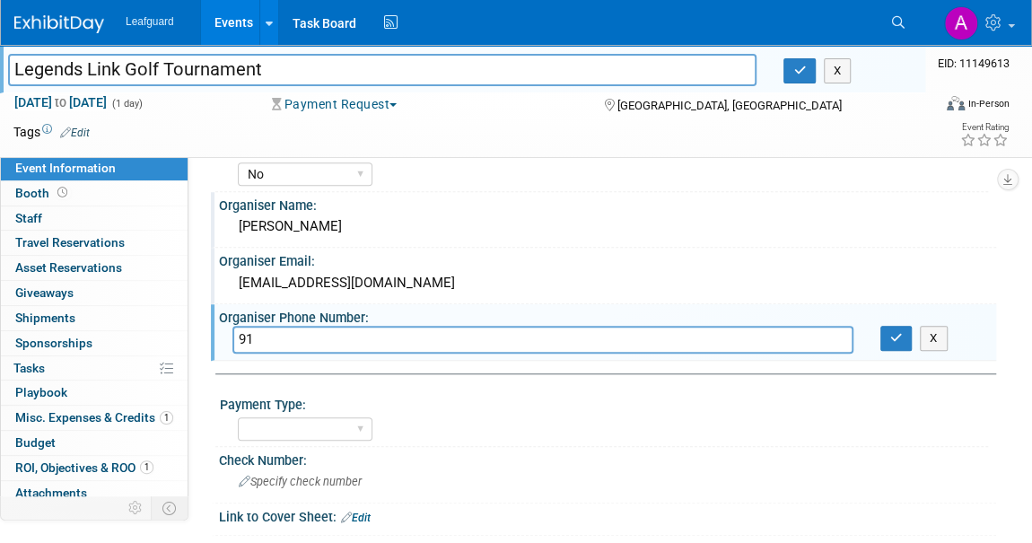
type input "9"
type input "[PHONE_NUMBER]"
click at [896, 333] on icon "button" at bounding box center [896, 338] width 13 height 12
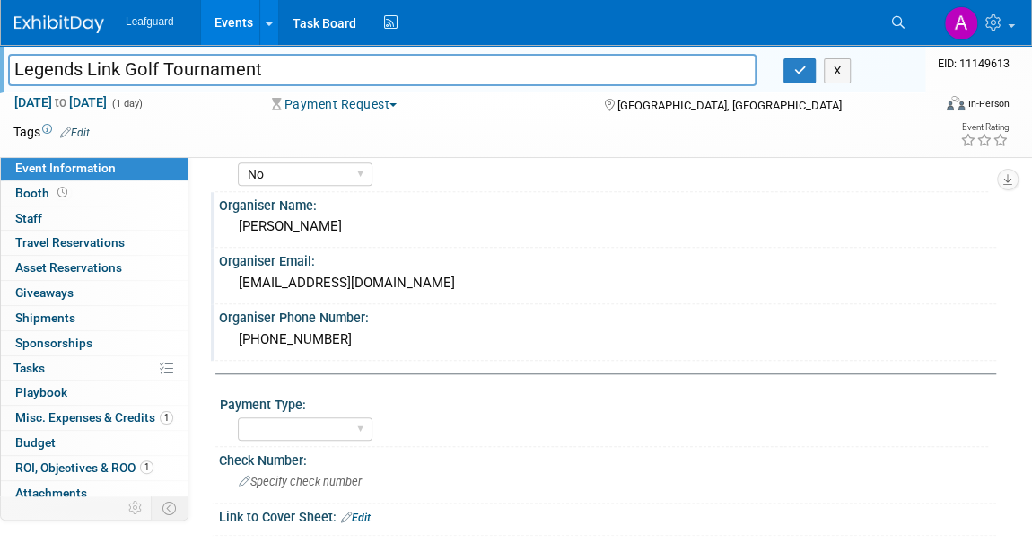
scroll to position [652, 0]
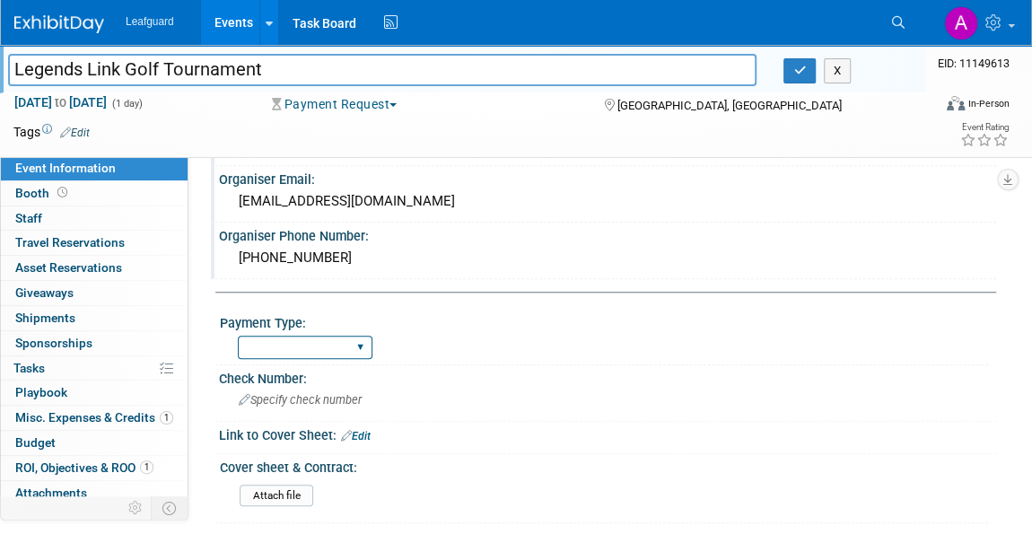
click at [320, 349] on select "Cash/Expense Check Credit Card Free" at bounding box center [305, 348] width 135 height 24
select select "Check"
click at [238, 336] on select "Cash/Expense Check Credit Card Free" at bounding box center [305, 348] width 135 height 24
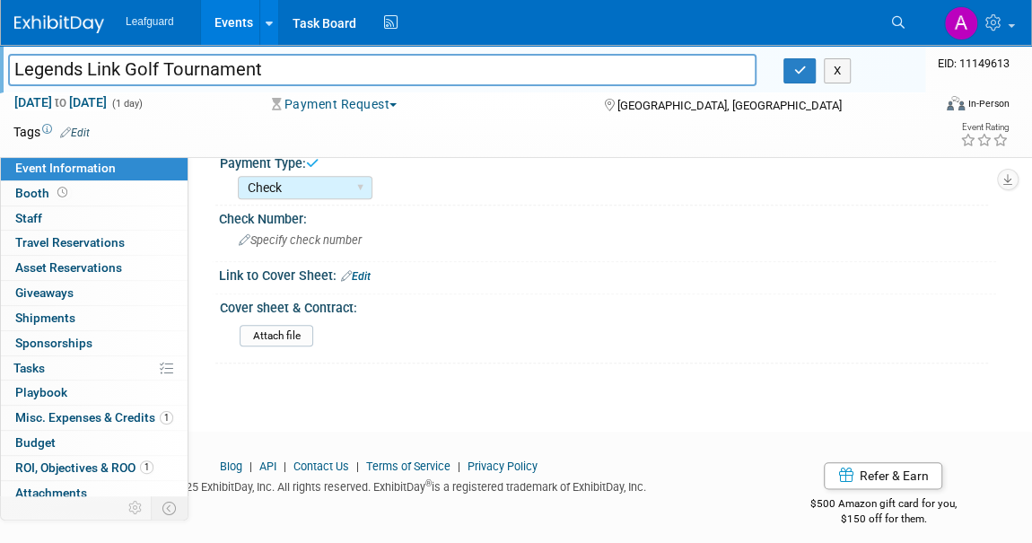
scroll to position [816, 0]
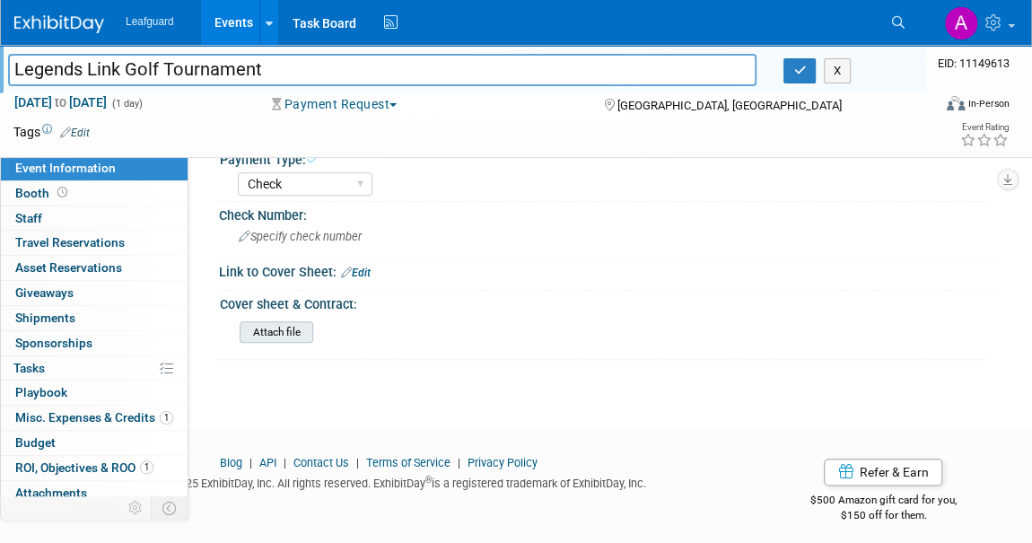
click at [257, 328] on input "file" at bounding box center [190, 332] width 244 height 21
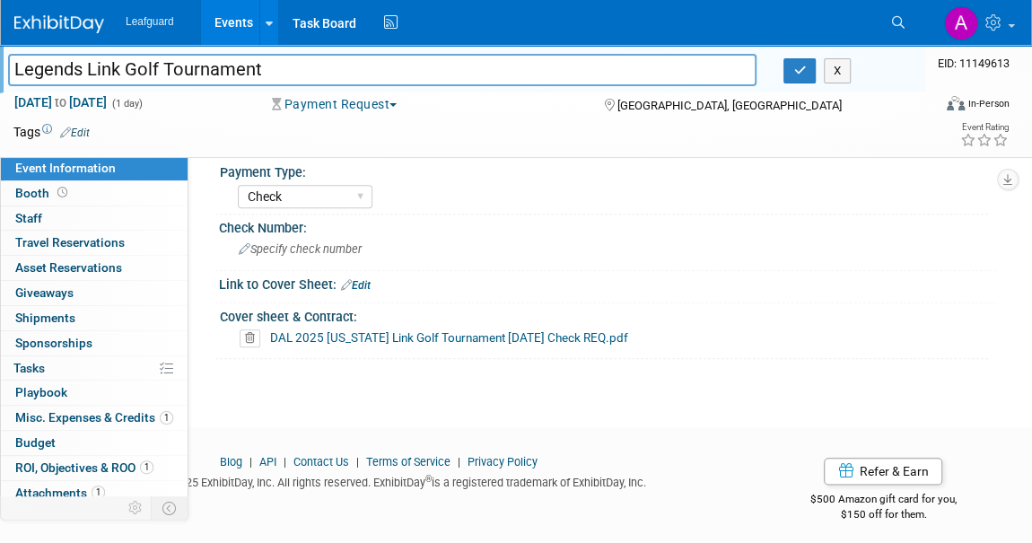
click at [118, 74] on input "Legends Link Golf Tournament" at bounding box center [382, 69] width 748 height 31
type input "Legends Links Golf Tournament"
click at [791, 71] on button "button" at bounding box center [799, 70] width 32 height 25
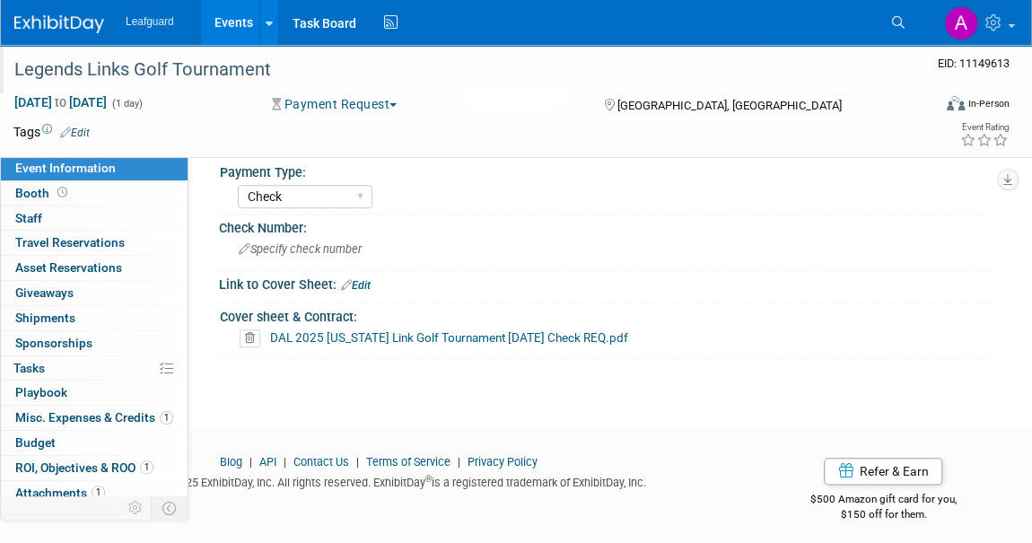
click at [77, 131] on link "Edit" at bounding box center [75, 133] width 30 height 13
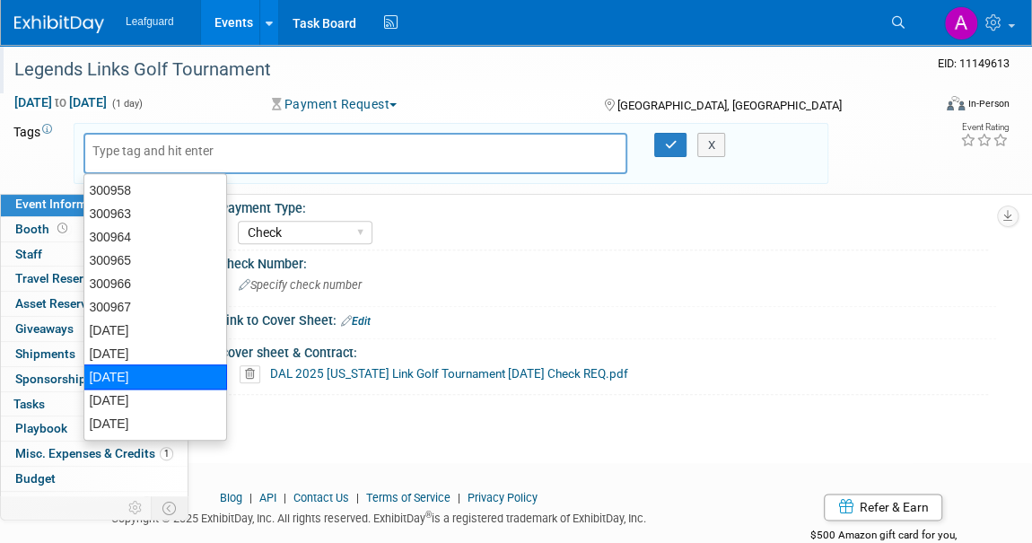
click at [102, 372] on div "[DATE]" at bounding box center [155, 376] width 144 height 25
type input "[DATE]"
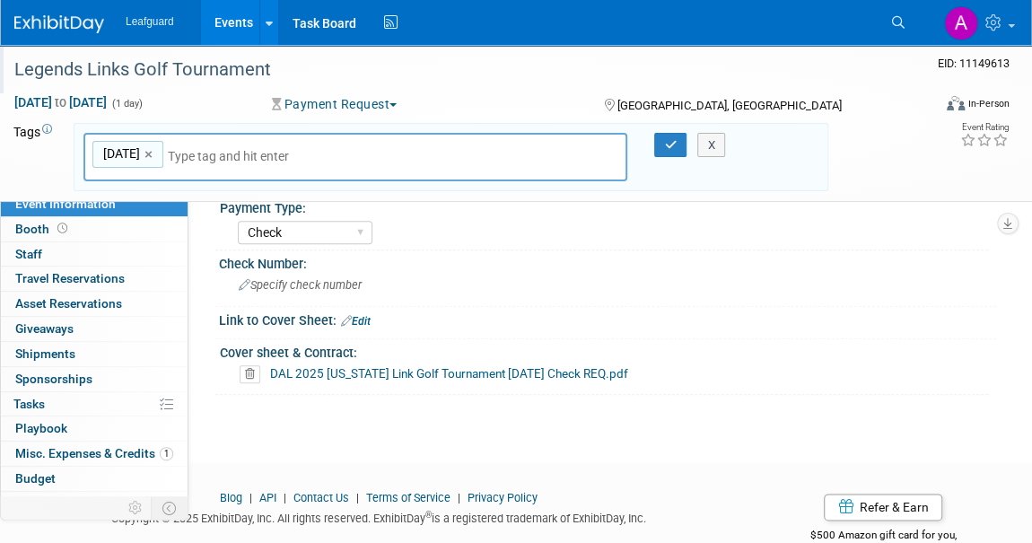
click at [120, 152] on span "[DATE]" at bounding box center [120, 153] width 40 height 18
type input "[DATE]"
click at [123, 152] on span "[DATE]" at bounding box center [120, 153] width 40 height 18
click at [152, 153] on link "×" at bounding box center [150, 154] width 12 height 21
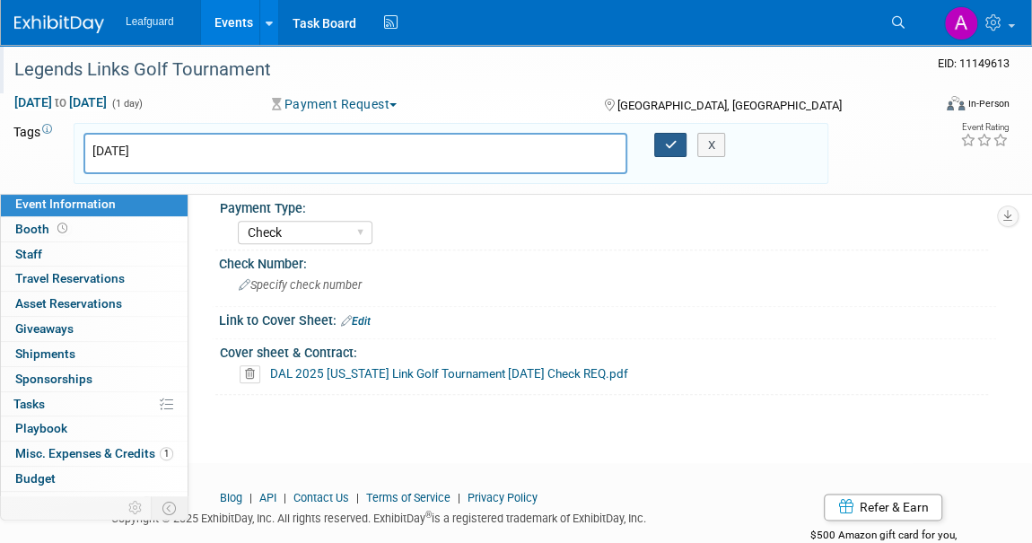
type input "[DATE]"
click at [677, 138] on button "button" at bounding box center [670, 145] width 32 height 25
type input "[DATE]"
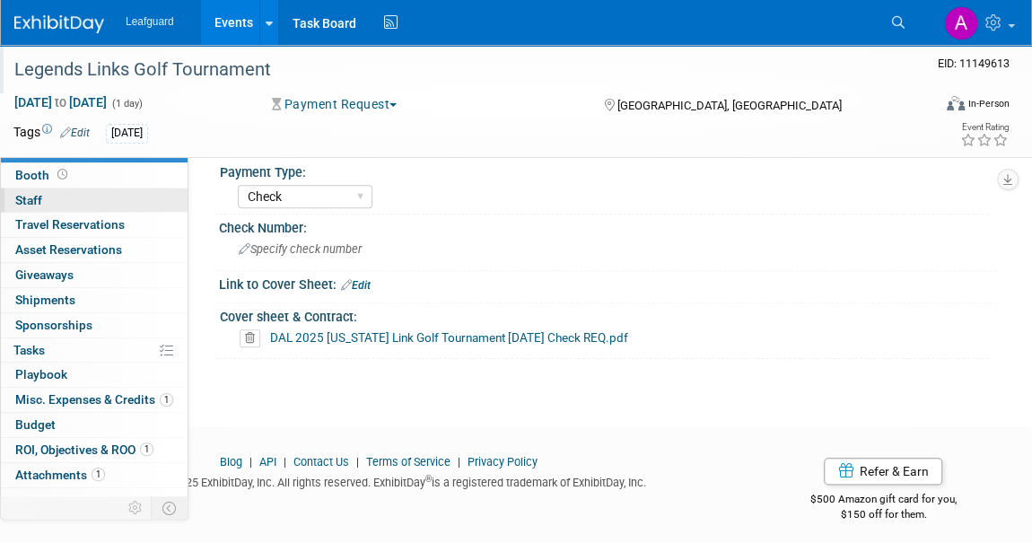
scroll to position [0, 0]
